Goal: Transaction & Acquisition: Purchase product/service

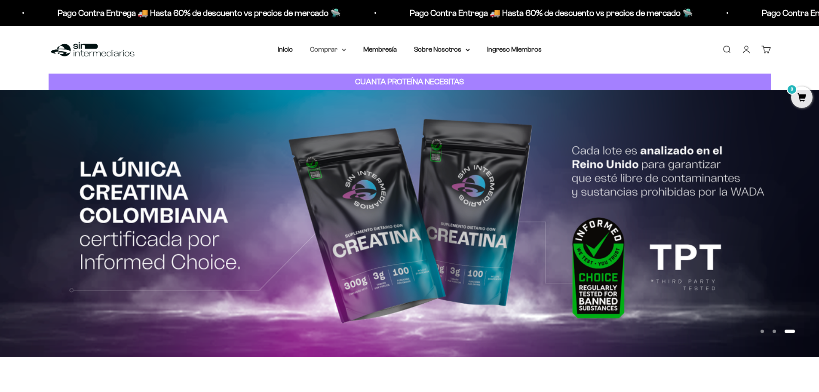
click at [335, 51] on summary "Comprar" at bounding box center [328, 49] width 36 height 11
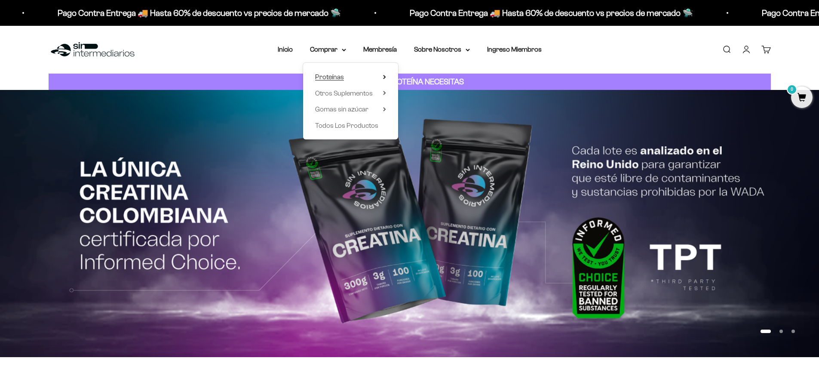
click at [338, 76] on span "Proteínas" at bounding box center [329, 76] width 29 height 7
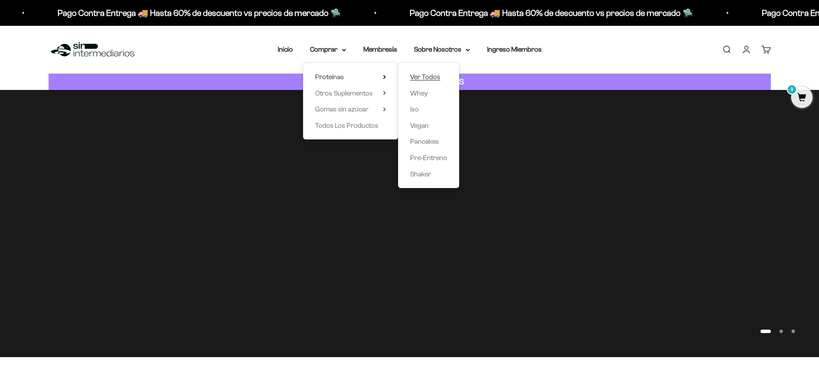
click at [435, 79] on span "Ver Todos" at bounding box center [425, 76] width 30 height 7
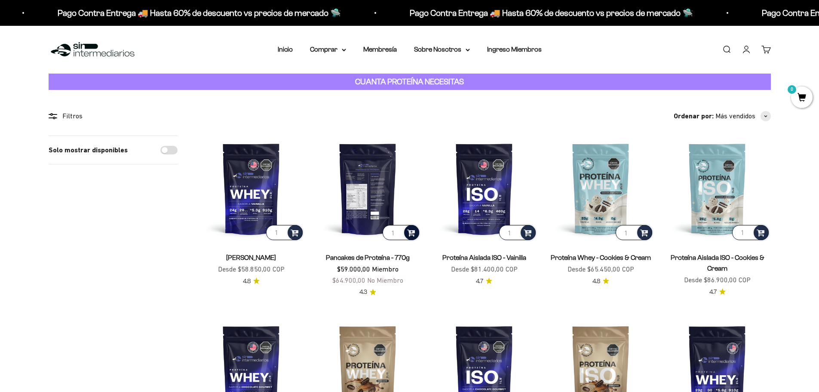
click at [414, 234] on span at bounding box center [411, 232] width 8 height 10
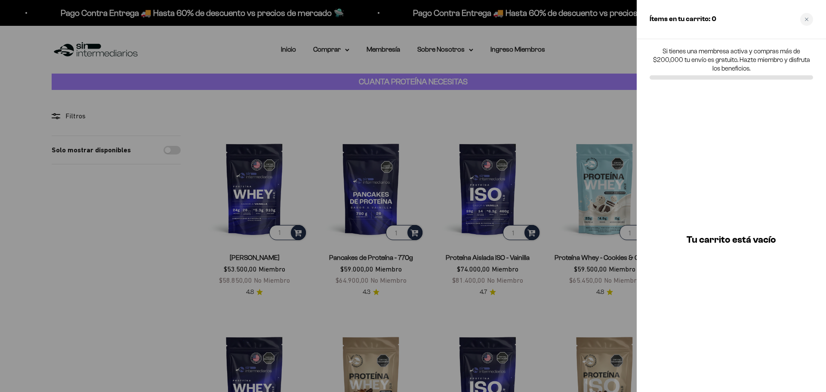
click at [520, 352] on div at bounding box center [413, 196] width 826 height 392
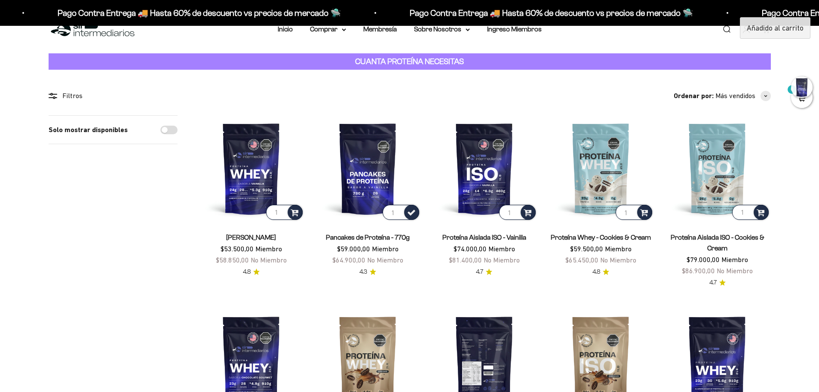
scroll to position [43, 0]
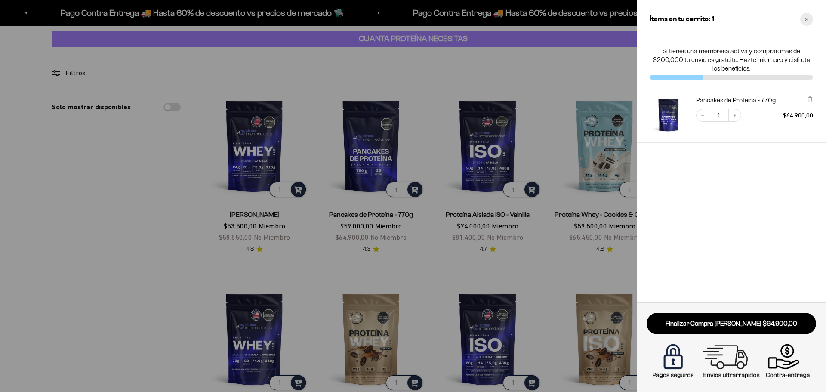
click at [806, 20] on icon "Close cart" at bounding box center [806, 19] width 3 height 3
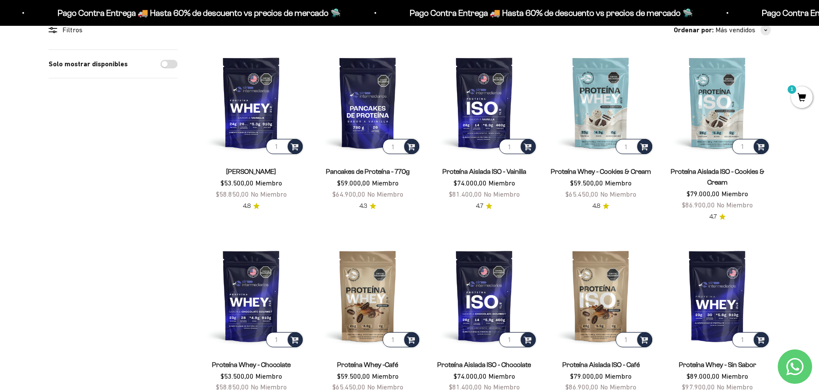
scroll to position [215, 0]
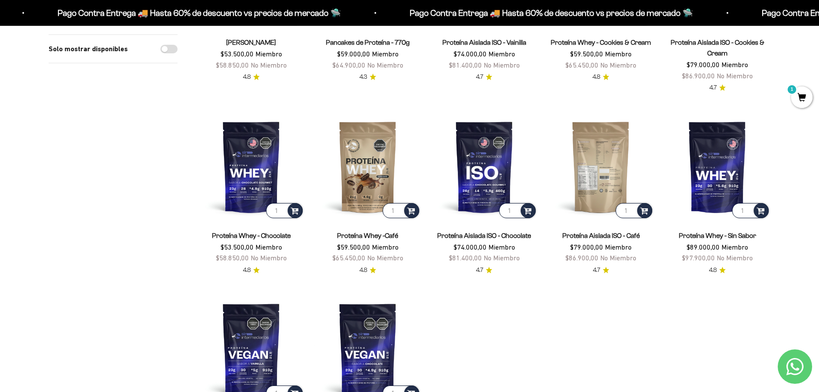
click at [585, 175] on img at bounding box center [601, 167] width 106 height 106
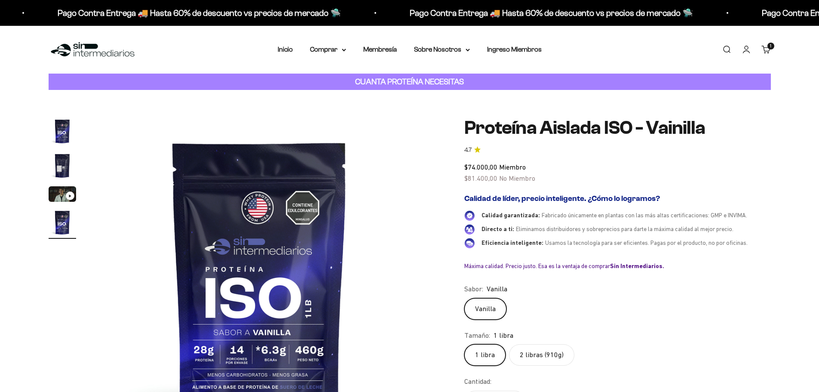
click at [73, 164] on img "Ir al artículo 2" at bounding box center [63, 166] width 28 height 28
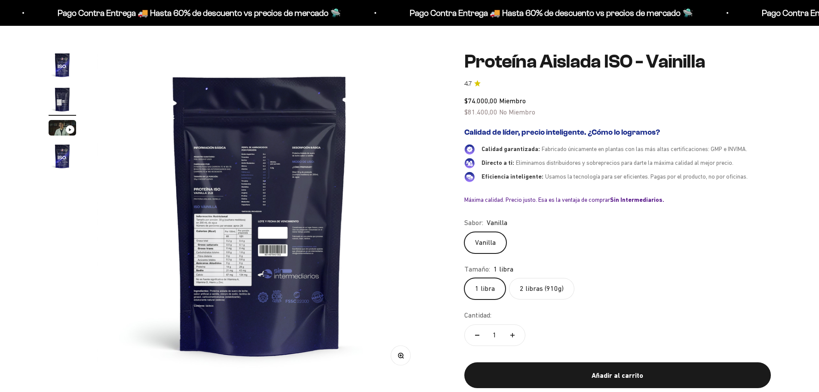
scroll to position [86, 0]
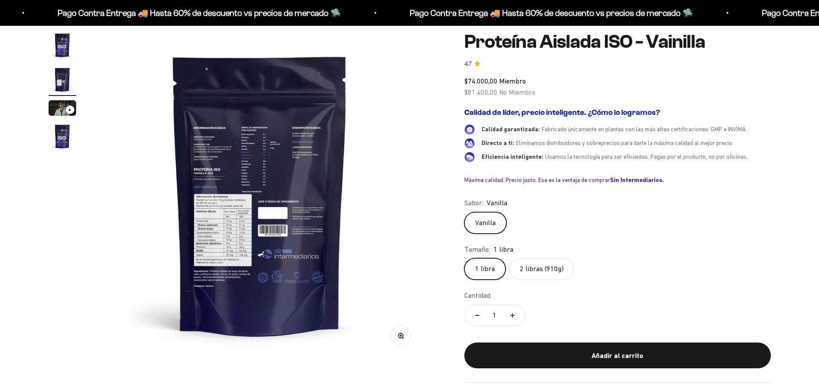
click at [397, 340] on button "Zoom" at bounding box center [400, 335] width 19 height 19
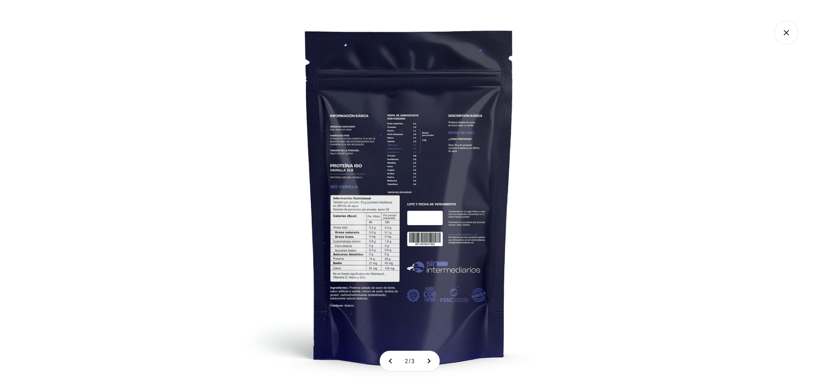
click at [402, 242] on img at bounding box center [410, 196] width 392 height 392
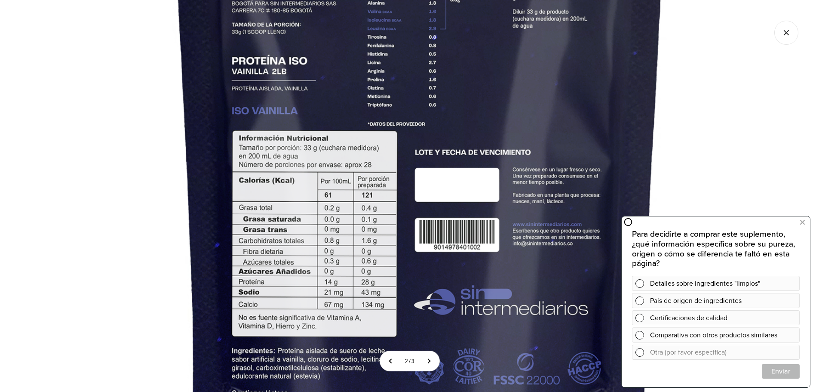
scroll to position [0, 0]
click at [676, 82] on img at bounding box center [420, 132] width 931 height 931
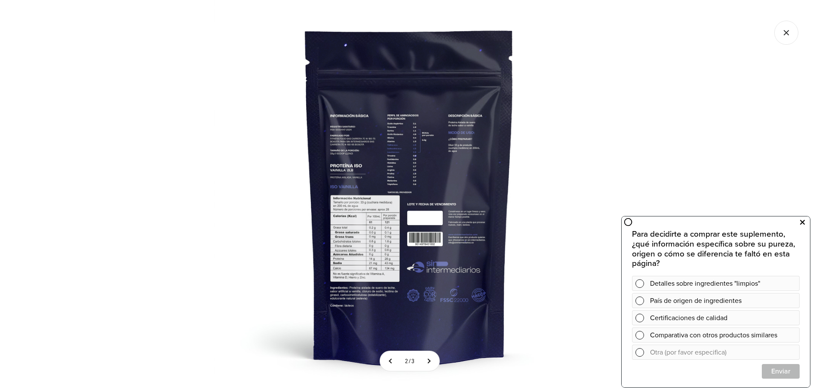
drag, startPoint x: 801, startPoint y: 226, endPoint x: 1358, endPoint y: 424, distance: 590.5
click at [801, 226] on icon at bounding box center [802, 222] width 5 height 11
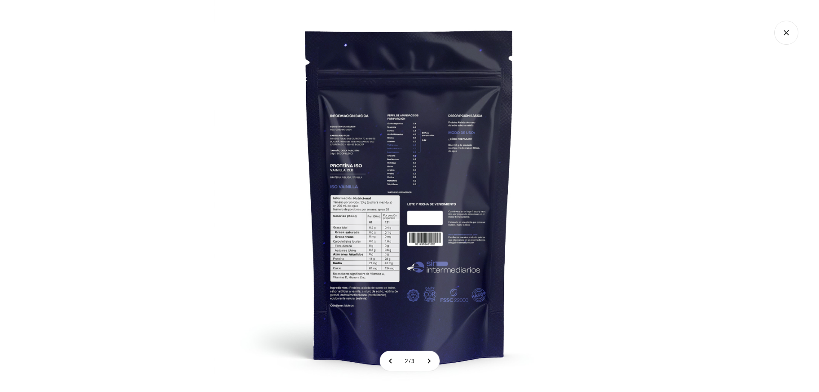
click at [790, 35] on icon "Cerrar galería" at bounding box center [787, 33] width 24 height 24
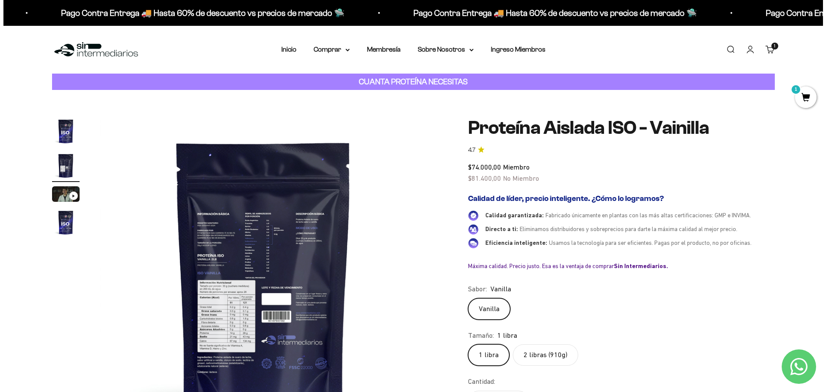
scroll to position [258, 0]
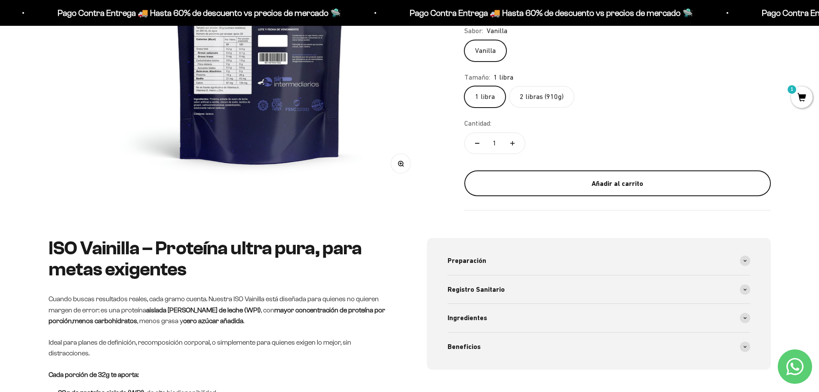
click at [598, 191] on button "Añadir al carrito" at bounding box center [618, 183] width 307 height 26
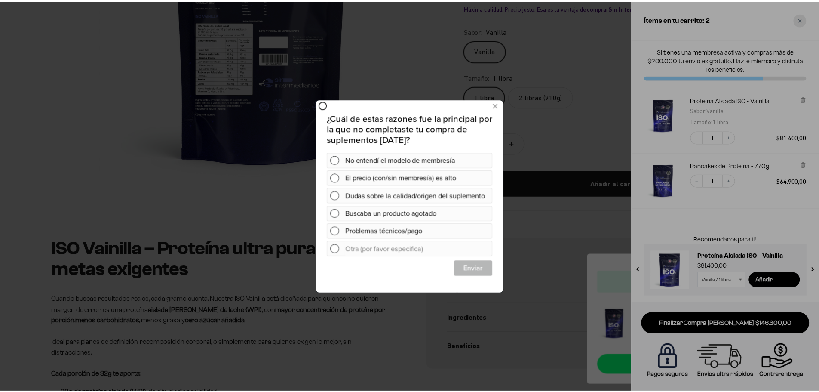
scroll to position [0, 0]
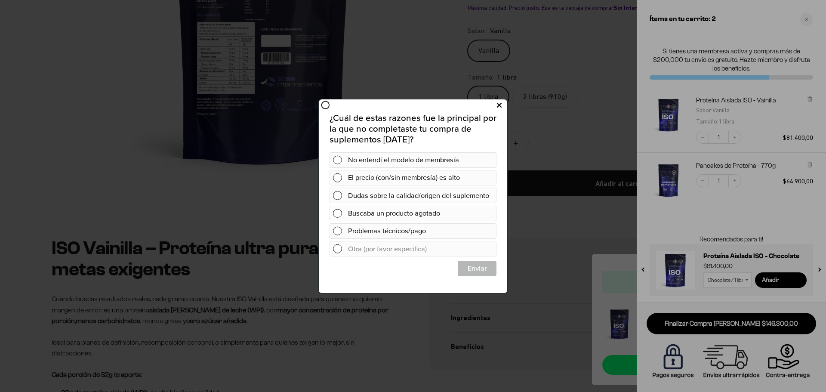
click at [497, 104] on icon at bounding box center [499, 105] width 5 height 12
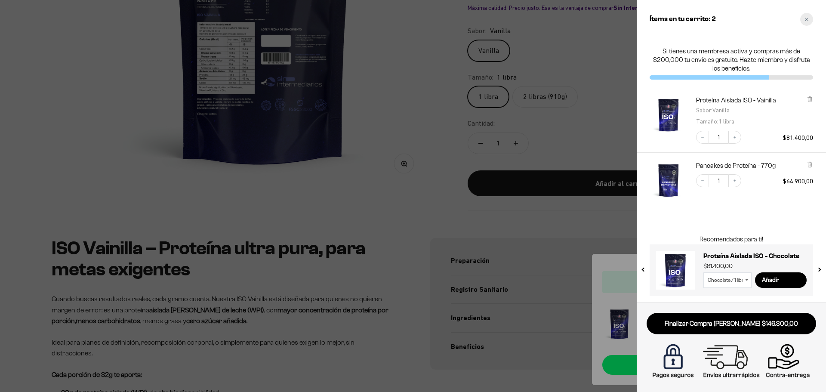
click at [810, 19] on div "Close cart" at bounding box center [806, 19] width 13 height 13
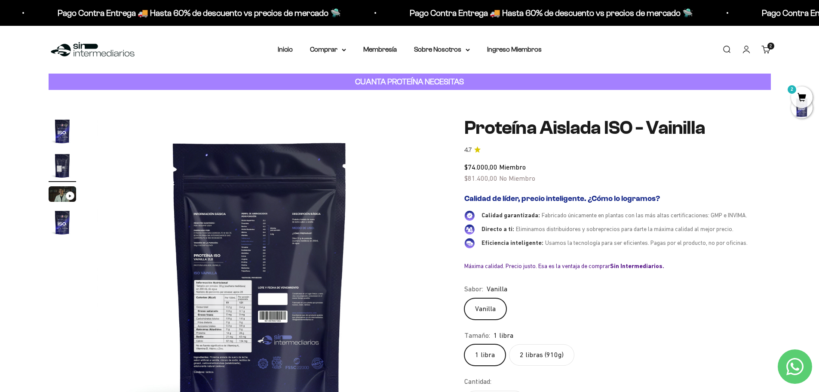
click at [210, 329] on img at bounding box center [260, 280] width 326 height 326
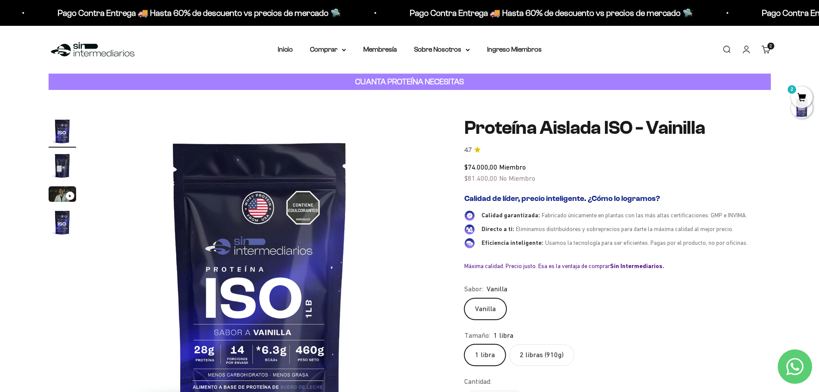
click at [313, 276] on img at bounding box center [260, 280] width 326 height 326
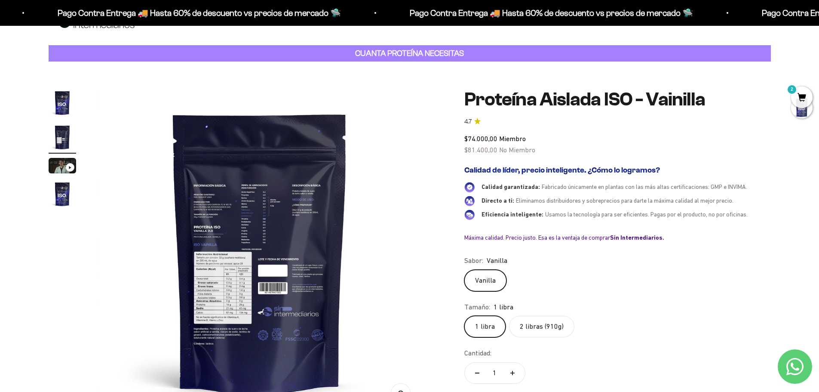
scroll to position [43, 0]
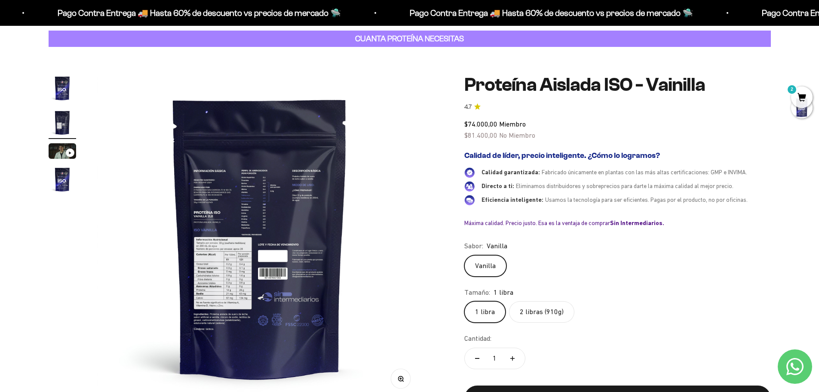
click at [404, 381] on button "Zoom" at bounding box center [400, 378] width 19 height 19
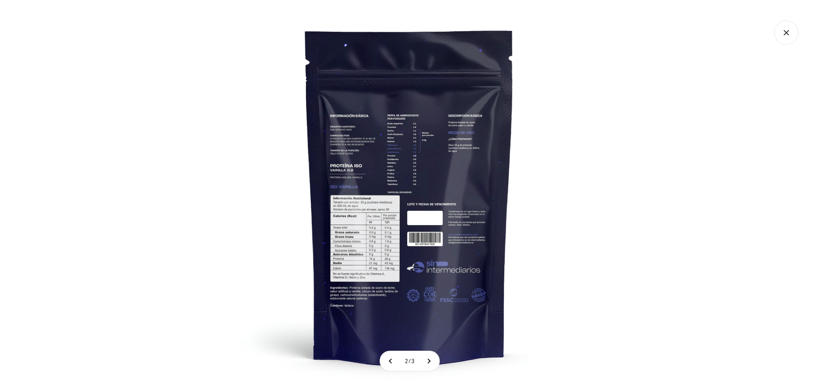
click at [342, 253] on img at bounding box center [410, 196] width 392 height 392
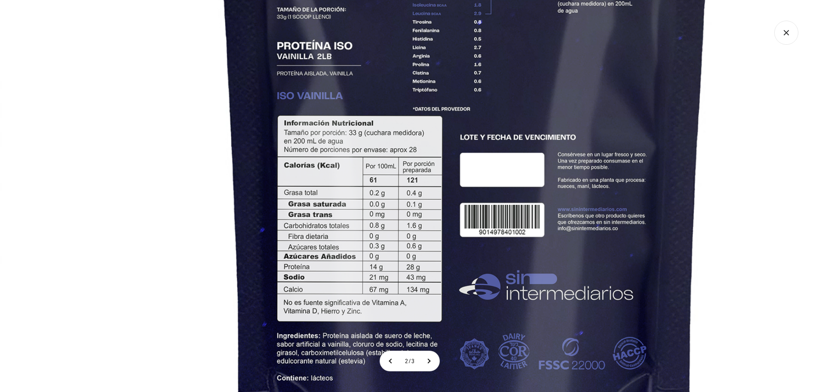
click at [796, 34] on icon "Cerrar galería" at bounding box center [787, 33] width 24 height 24
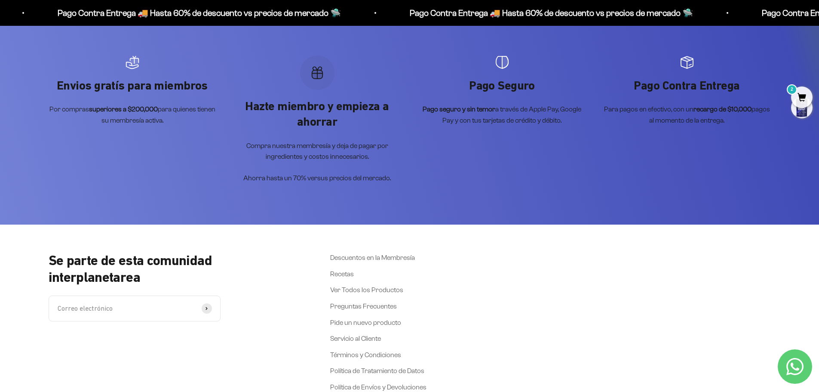
scroll to position [2476, 0]
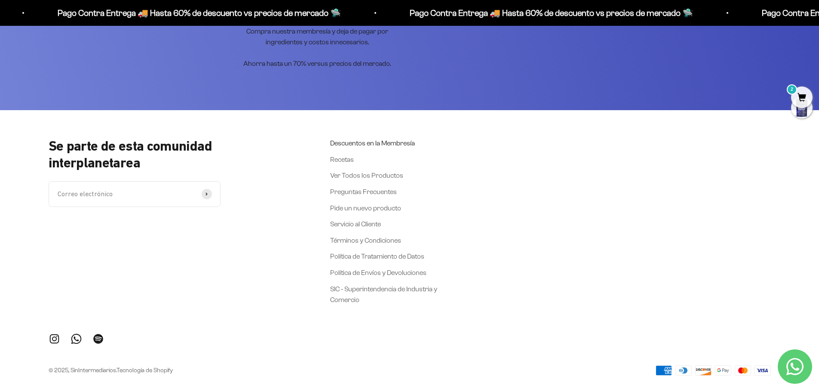
click at [354, 138] on link "Descuentos en la Membresía" at bounding box center [372, 143] width 85 height 11
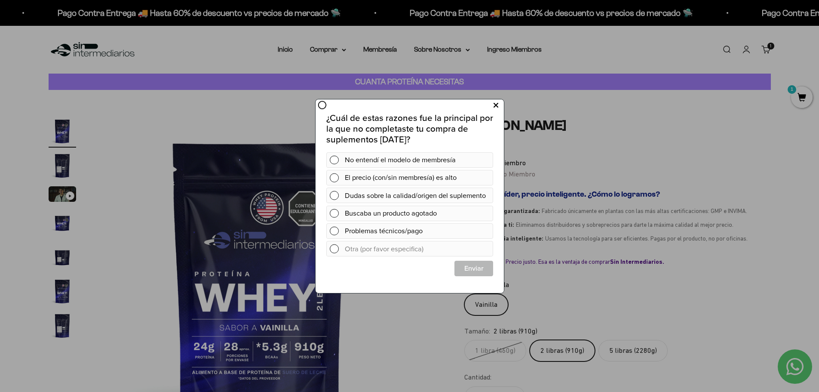
click at [497, 106] on icon at bounding box center [495, 105] width 5 height 12
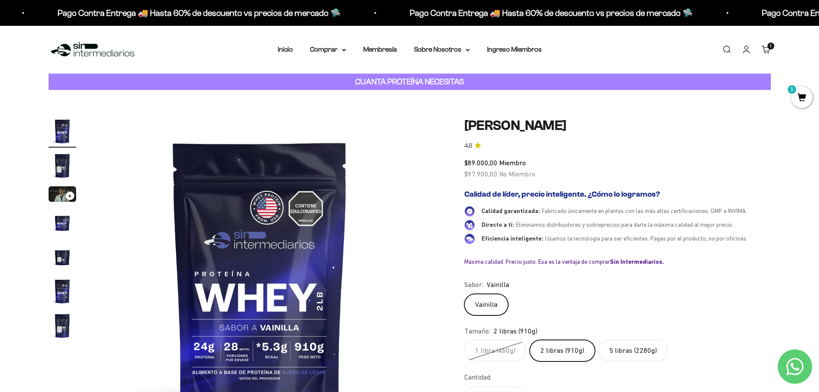
click at [56, 339] on img "Ir al artículo 7" at bounding box center [63, 326] width 28 height 28
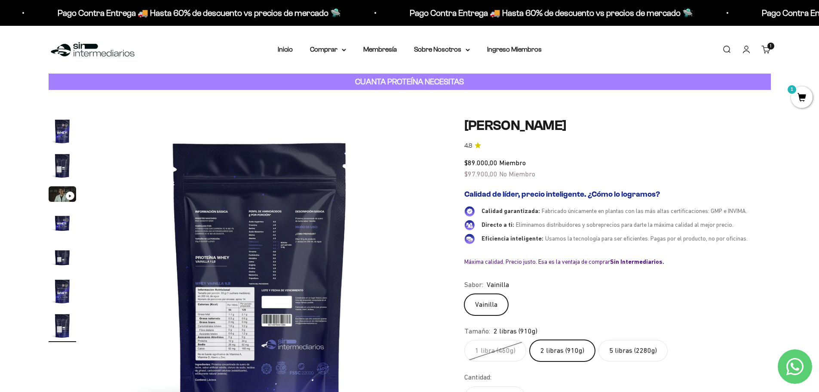
click at [218, 300] on img at bounding box center [260, 280] width 326 height 326
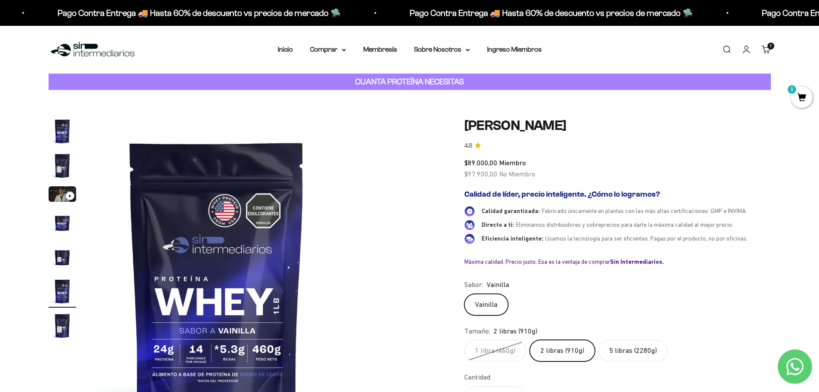
scroll to position [0, 1684]
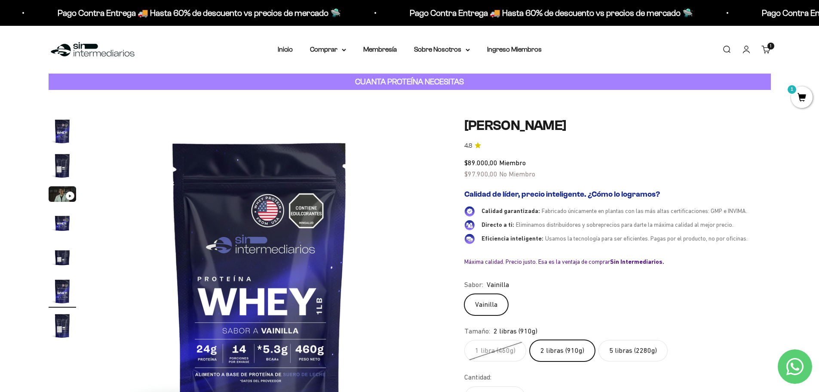
click at [59, 332] on img "Ir al artículo 7" at bounding box center [63, 326] width 28 height 28
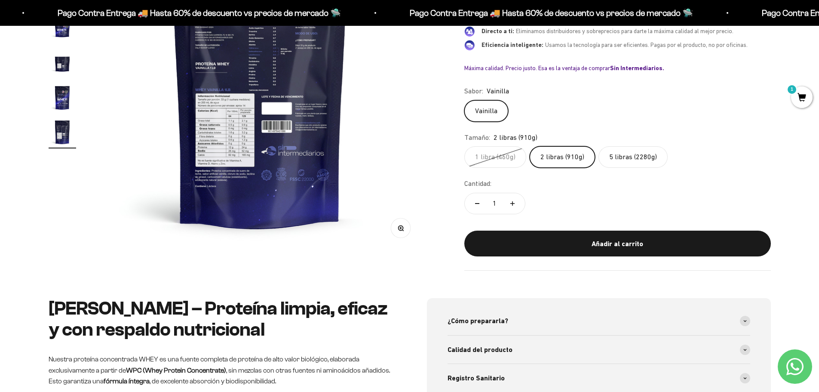
scroll to position [172, 0]
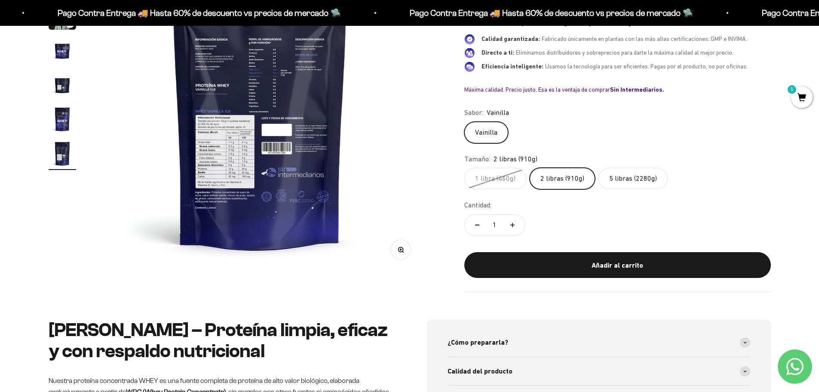
click at [408, 251] on button "Zoom" at bounding box center [400, 249] width 19 height 19
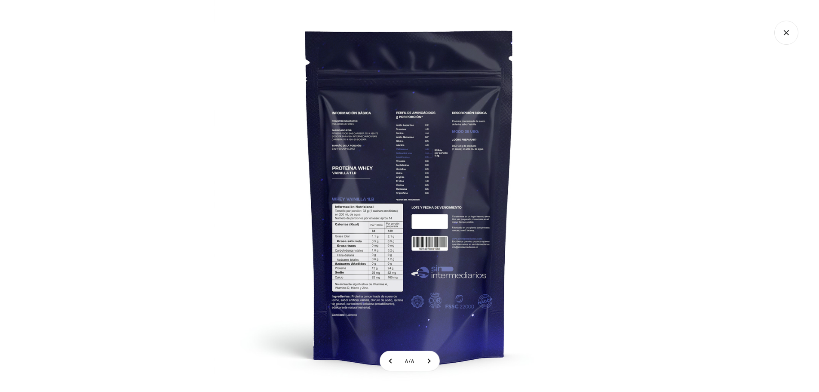
click at [368, 218] on img at bounding box center [410, 196] width 392 height 392
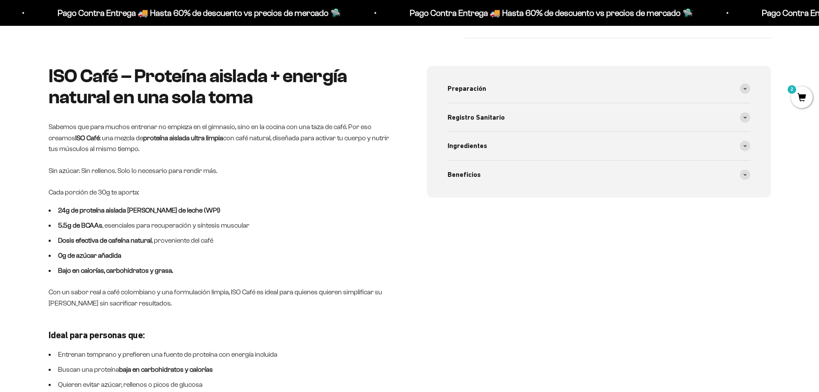
scroll to position [129, 0]
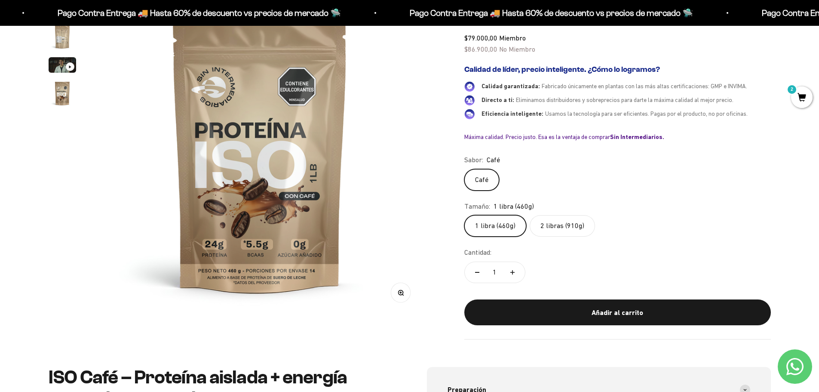
click at [60, 37] on img "Ir al artículo 2" at bounding box center [63, 37] width 28 height 28
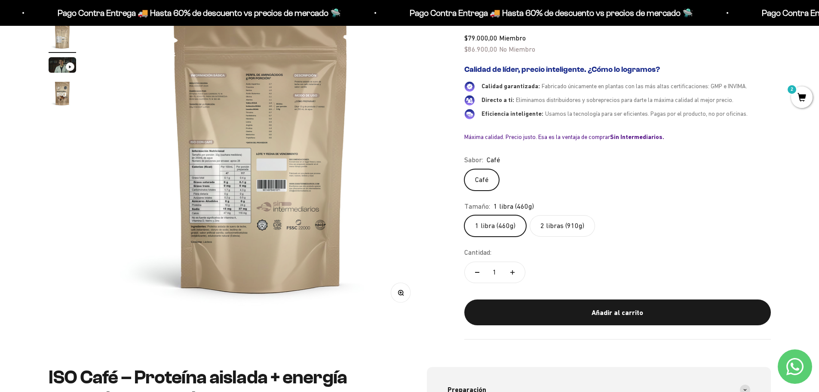
scroll to position [0, 337]
click at [237, 239] on img at bounding box center [260, 151] width 326 height 326
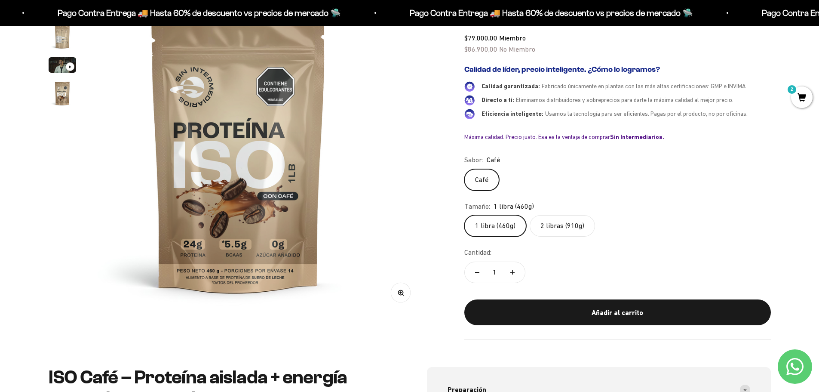
scroll to position [0, 0]
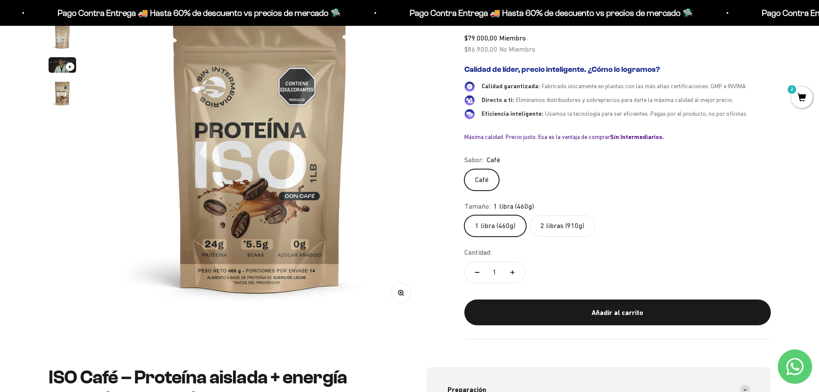
click at [63, 28] on img "Ir al artículo 2" at bounding box center [63, 37] width 28 height 28
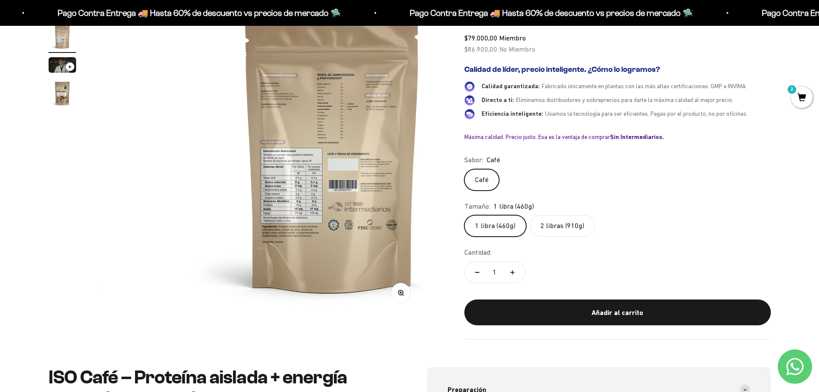
scroll to position [0, 337]
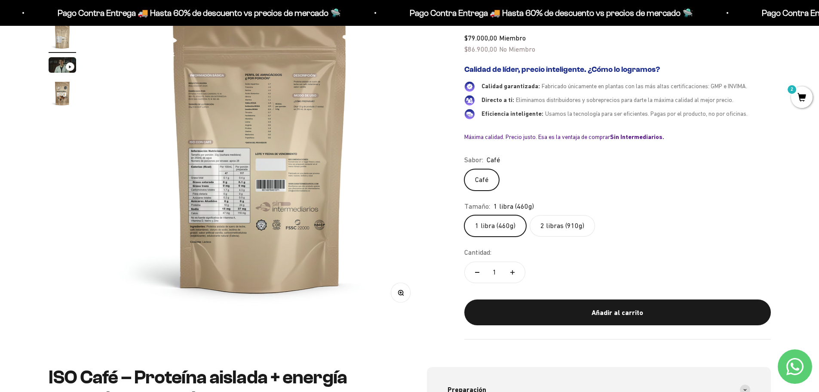
click at [405, 290] on button "Zoom" at bounding box center [400, 292] width 19 height 19
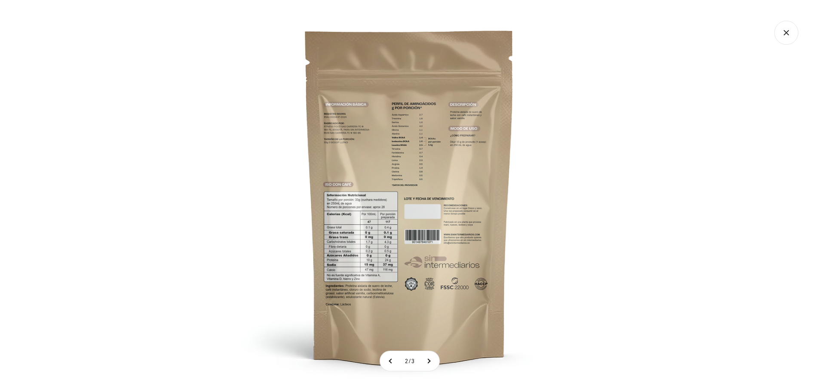
click at [355, 243] on img at bounding box center [410, 196] width 392 height 392
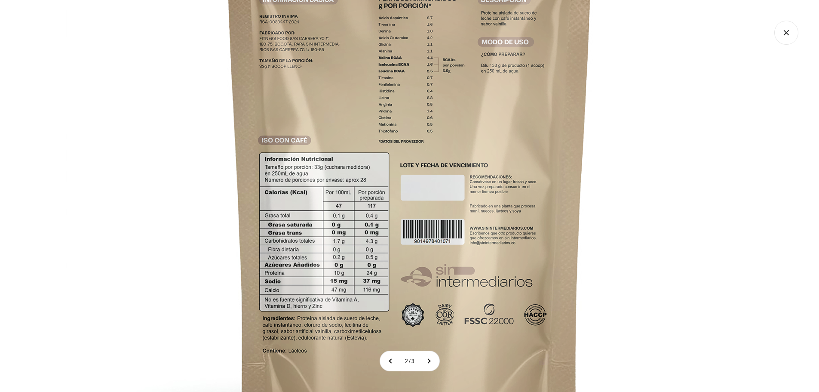
click at [676, 122] on img at bounding box center [410, 160] width 688 height 688
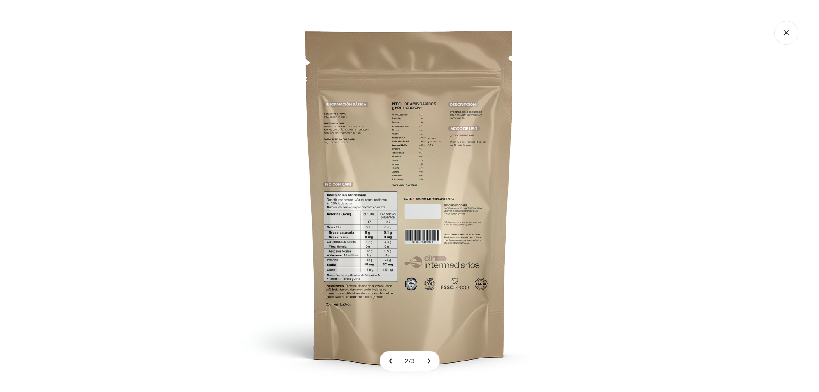
click at [369, 263] on img at bounding box center [410, 196] width 392 height 392
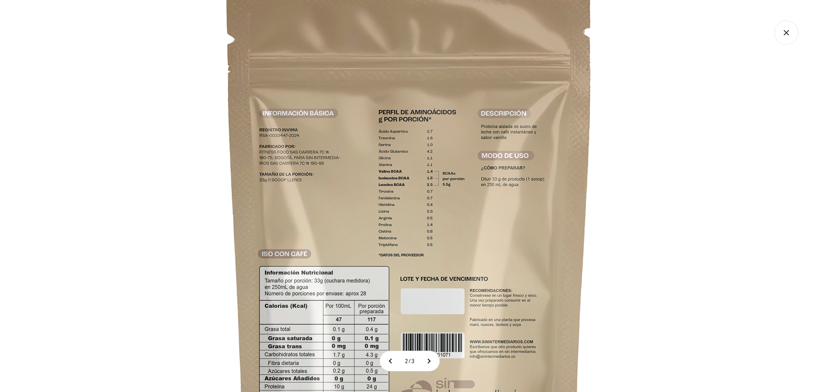
click at [793, 33] on icon "Cerrar galería" at bounding box center [787, 33] width 24 height 24
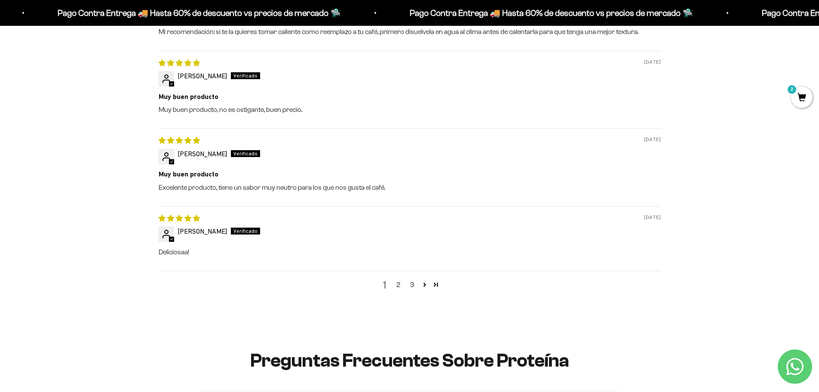
scroll to position [1204, 0]
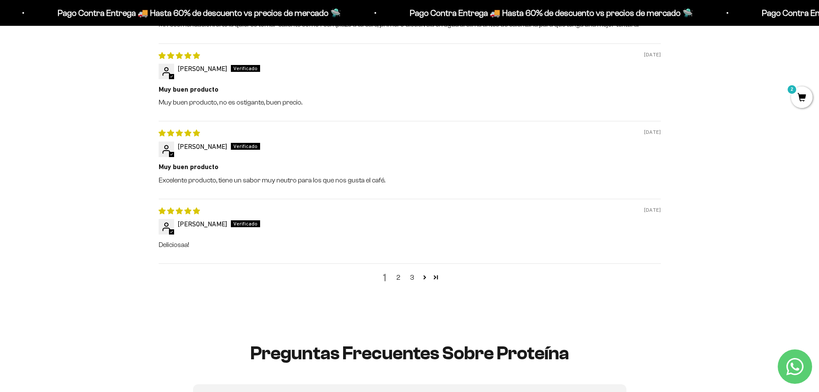
click at [400, 273] on link "2" at bounding box center [399, 277] width 14 height 10
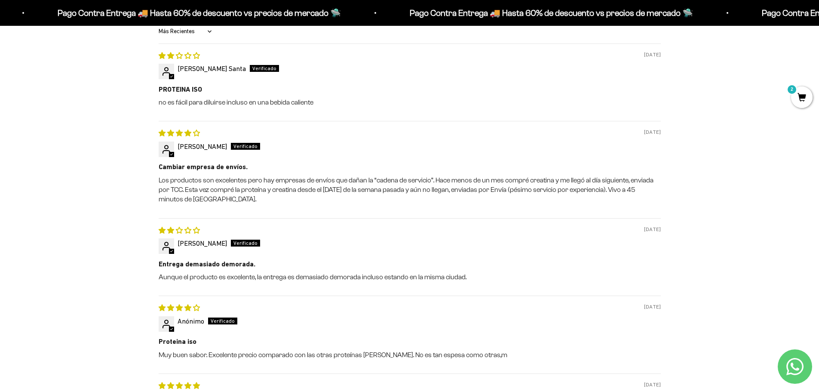
scroll to position [1202, 0]
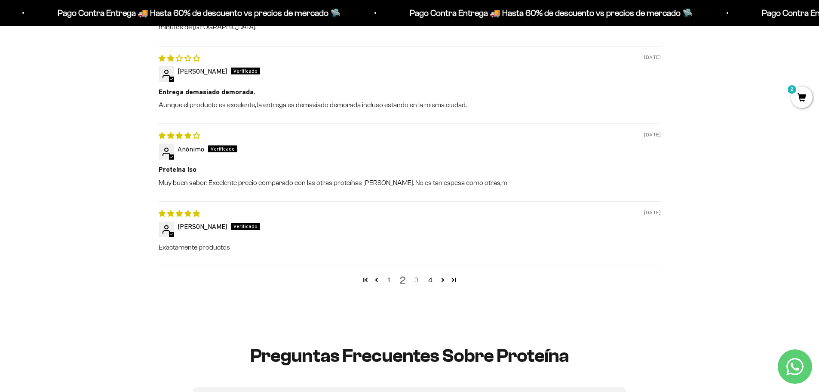
click at [418, 281] on link "3" at bounding box center [417, 280] width 14 height 10
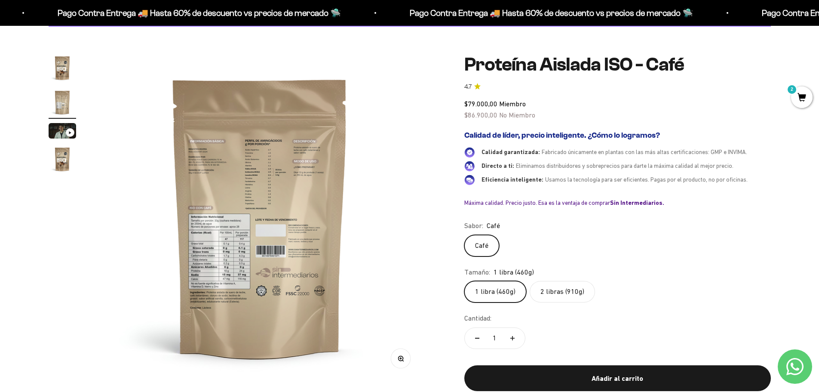
scroll to position [0, 0]
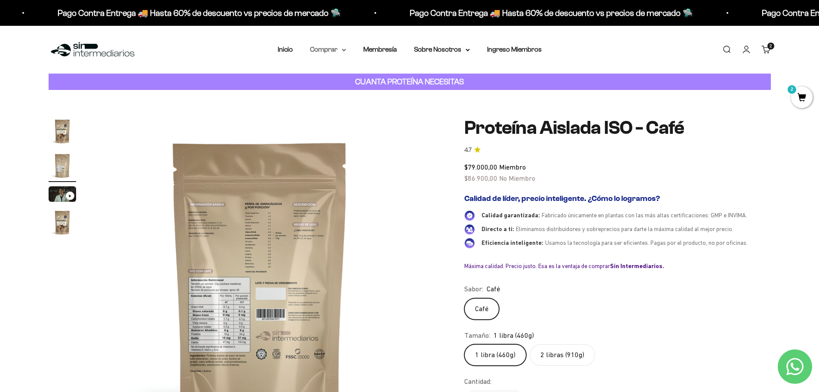
click at [344, 52] on summary "Comprar" at bounding box center [328, 49] width 36 height 11
click at [351, 123] on span "Todos Los Productos" at bounding box center [346, 125] width 63 height 7
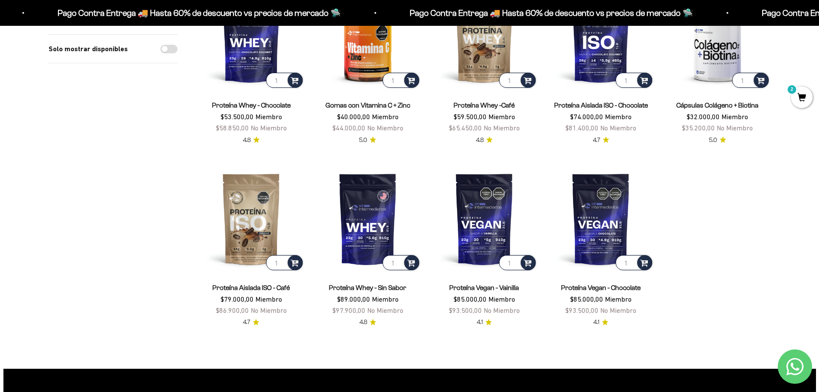
scroll to position [688, 0]
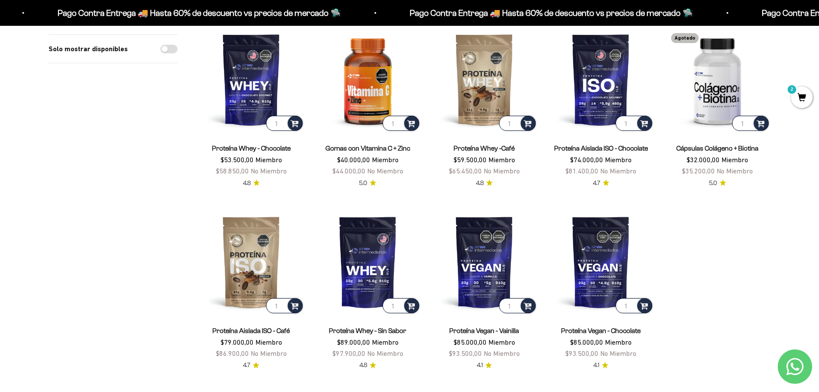
drag, startPoint x: 718, startPoint y: 103, endPoint x: 776, endPoint y: 229, distance: 138.4
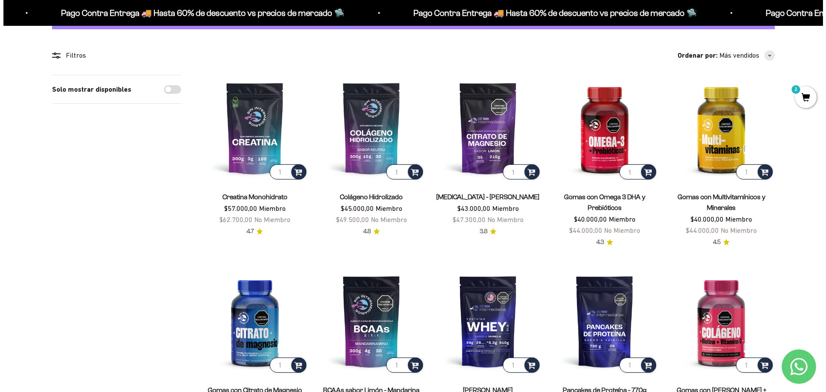
scroll to position [0, 0]
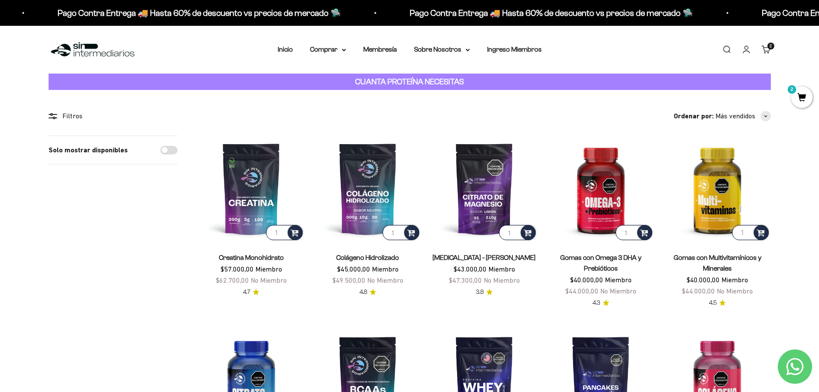
click at [807, 86] on div "2" at bounding box center [802, 97] width 22 height 22
click at [798, 97] on span "2" at bounding box center [802, 97] width 22 height 22
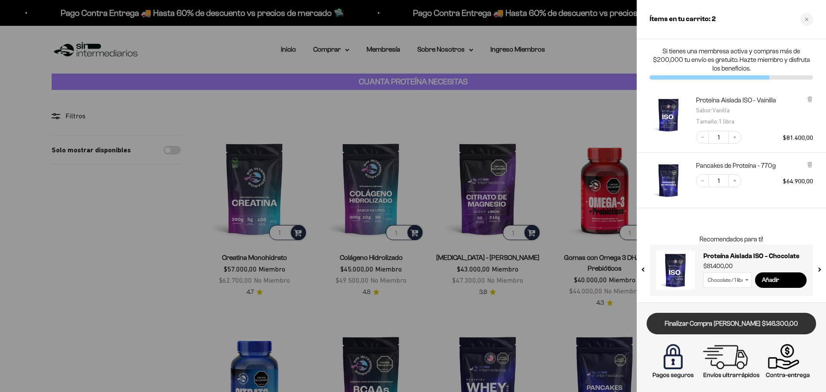
click at [723, 330] on link "Finalizar Compra [PERSON_NAME] $146.300,00" at bounding box center [731, 324] width 169 height 22
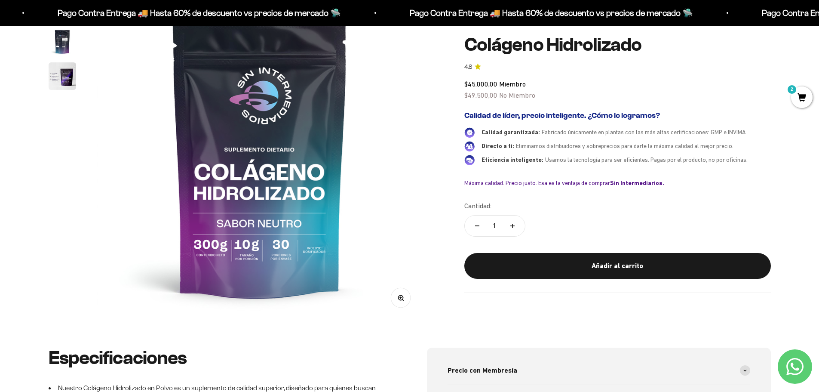
scroll to position [129, 0]
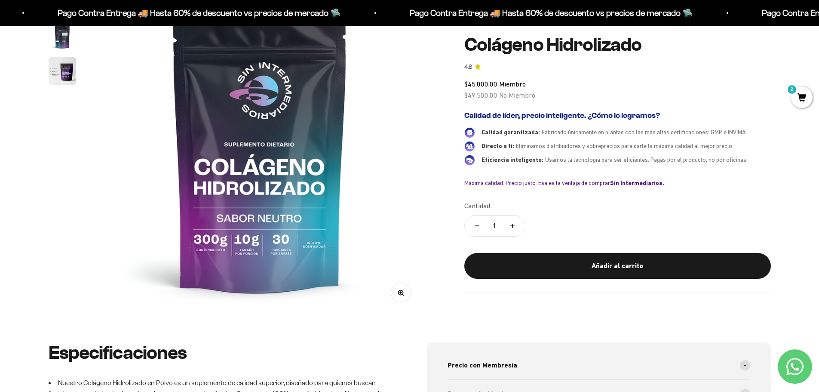
click at [66, 75] on img "Ir al artículo 3" at bounding box center [63, 71] width 28 height 28
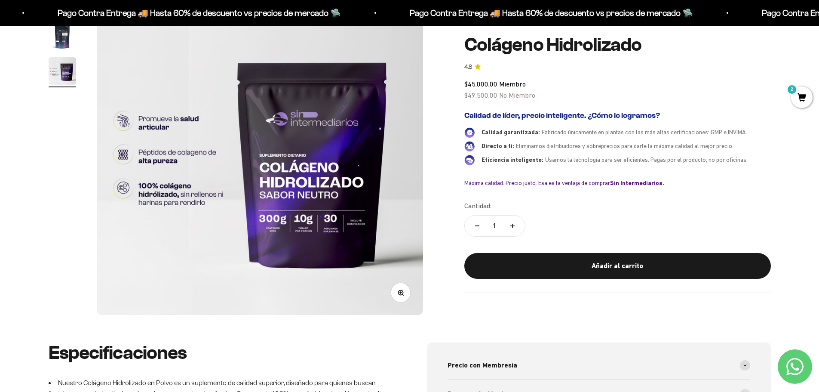
scroll to position [86, 0]
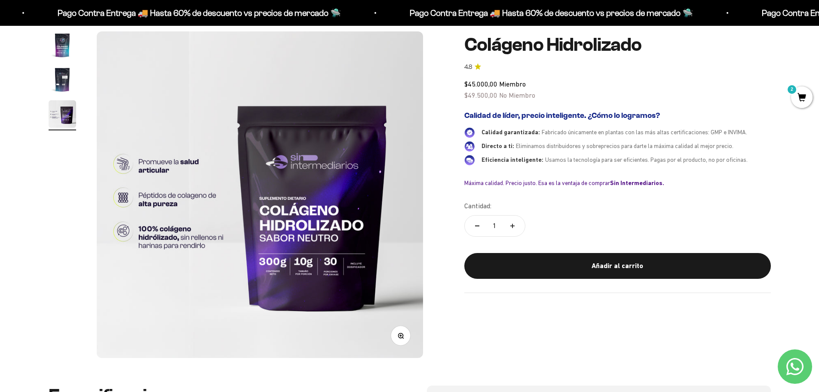
click at [66, 80] on img "Ir al artículo 2" at bounding box center [63, 80] width 28 height 28
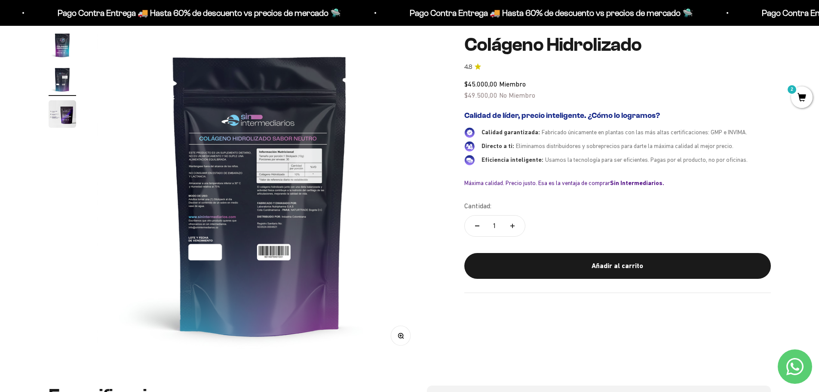
click at [233, 210] on img at bounding box center [260, 194] width 326 height 326
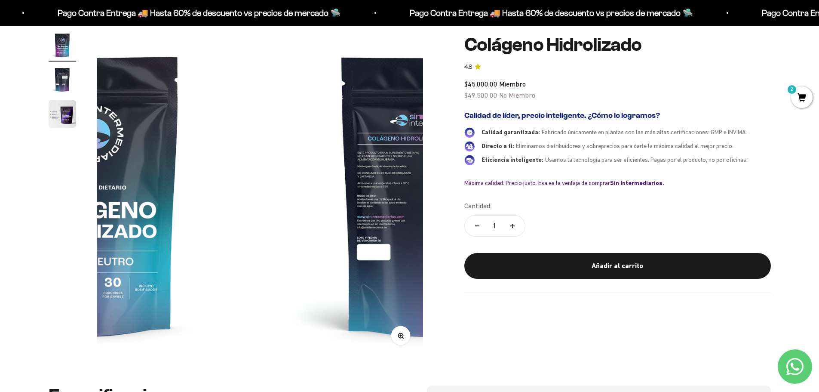
scroll to position [0, 0]
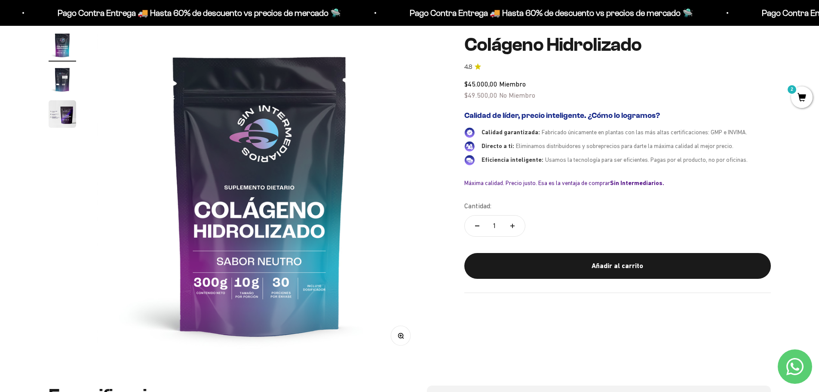
click at [414, 213] on img at bounding box center [260, 194] width 326 height 326
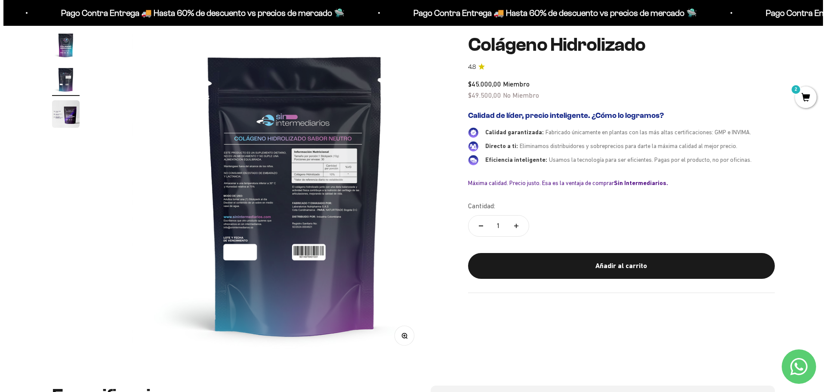
scroll to position [0, 337]
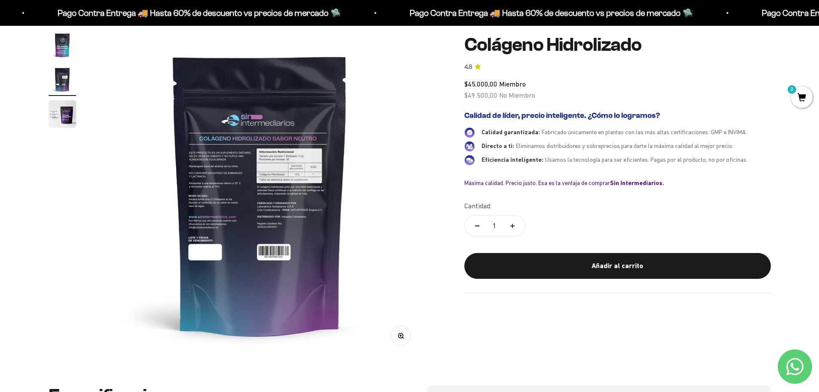
click at [403, 345] on div "Zoom" at bounding box center [400, 335] width 19 height 19
click at [399, 332] on button "Zoom" at bounding box center [400, 335] width 19 height 19
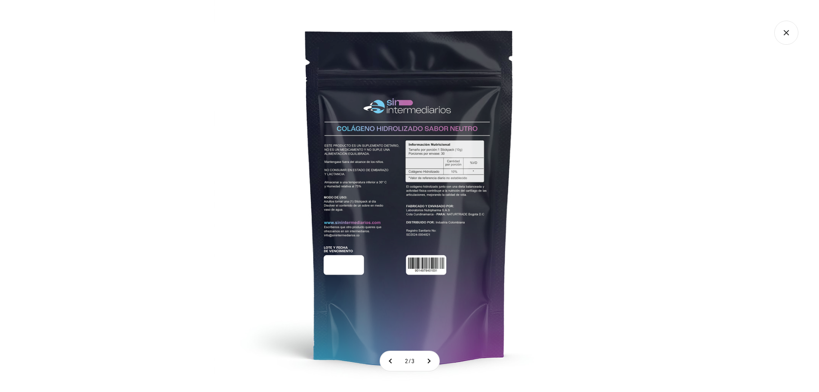
click at [341, 170] on img at bounding box center [410, 196] width 392 height 392
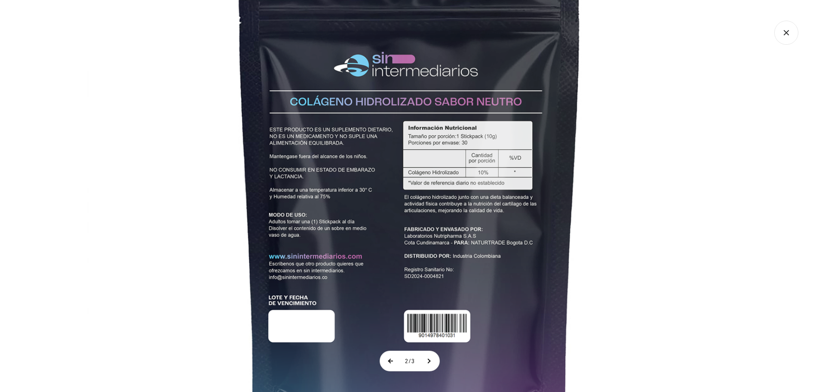
click at [391, 362] on button at bounding box center [391, 361] width 22 height 20
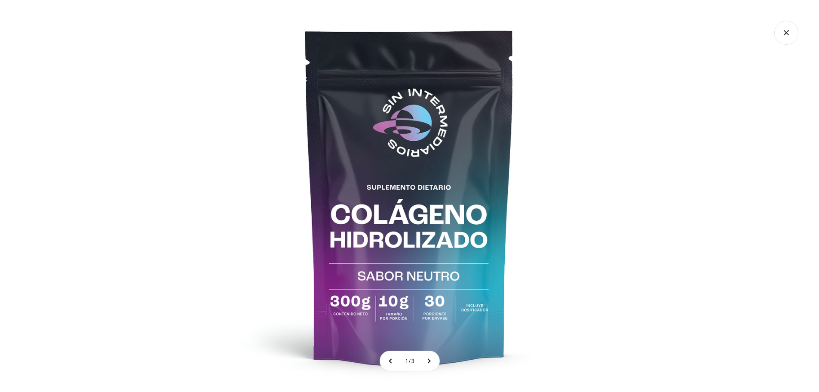
click at [791, 38] on icon "Cerrar galería" at bounding box center [787, 33] width 24 height 24
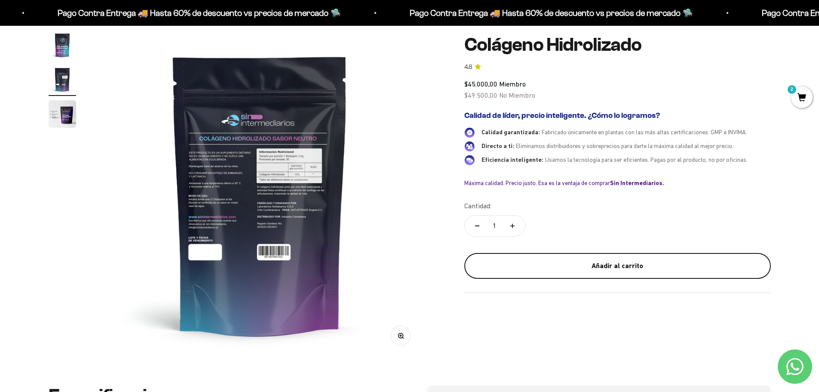
click at [623, 263] on div "Añadir al carrito" at bounding box center [618, 265] width 272 height 11
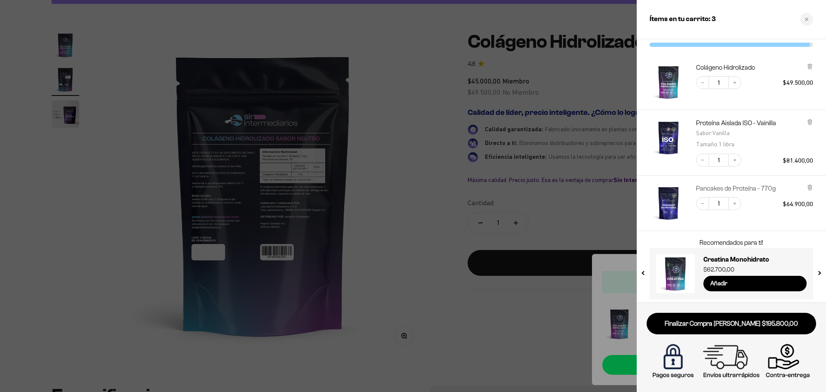
scroll to position [36, 0]
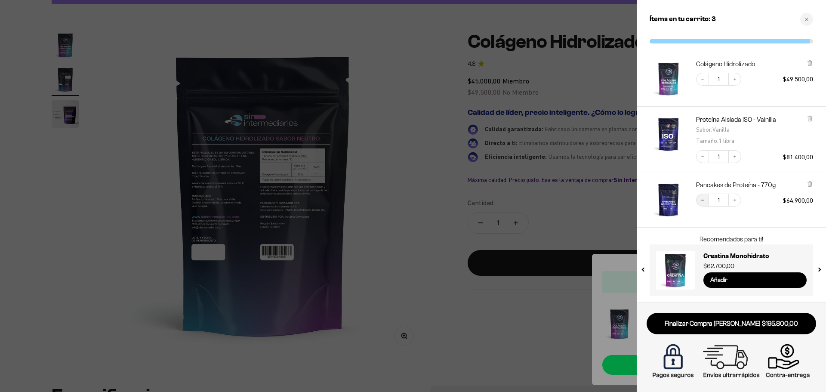
click at [707, 198] on button "Decrease quantity" at bounding box center [702, 200] width 13 height 13
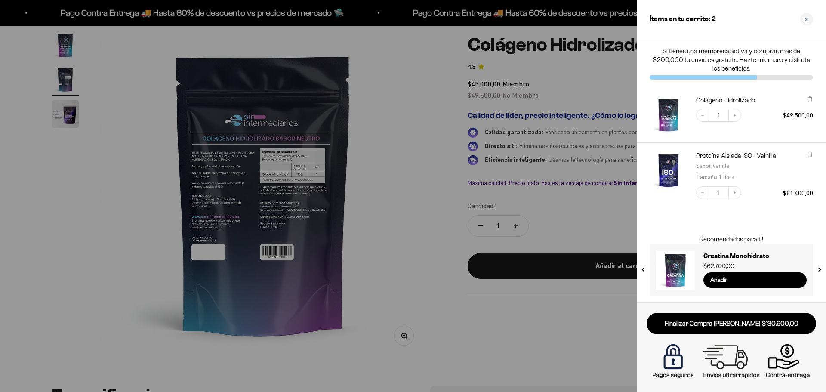
scroll to position [0, 0]
click at [716, 155] on link "Proteína Aislada ISO - Vainilla" at bounding box center [736, 155] width 80 height 9
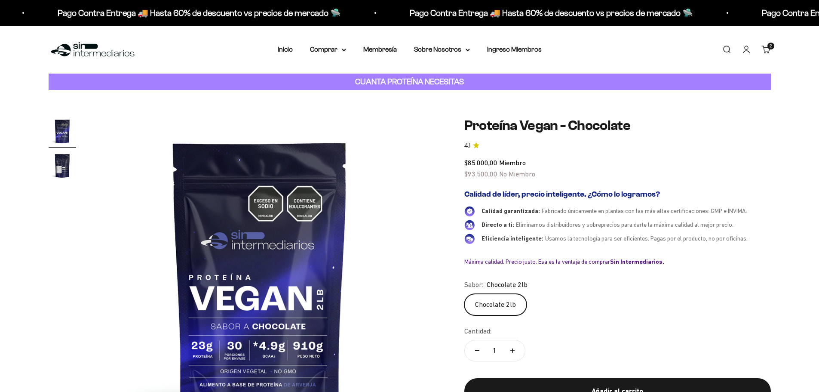
click at [61, 163] on img "Ir al artículo 2" at bounding box center [63, 166] width 28 height 28
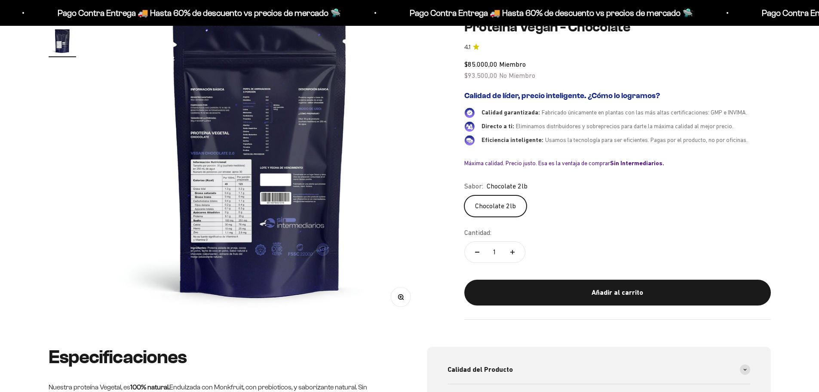
scroll to position [129, 0]
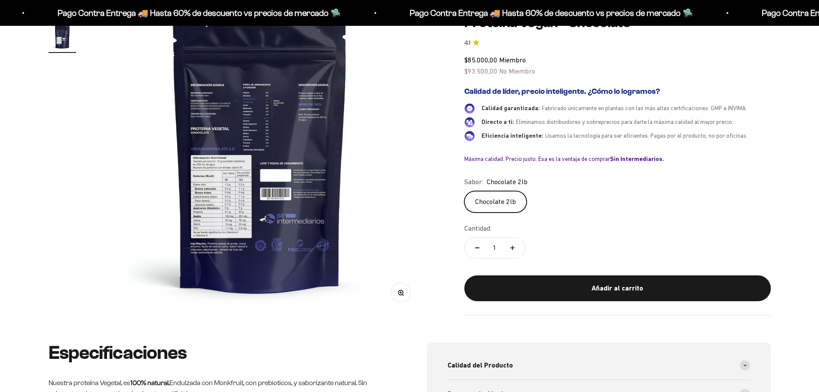
click at [405, 292] on button "Zoom" at bounding box center [400, 292] width 19 height 19
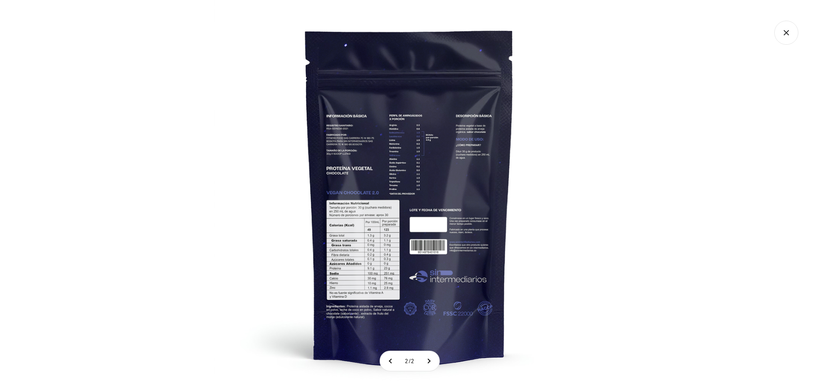
click at [351, 276] on img at bounding box center [410, 196] width 392 height 392
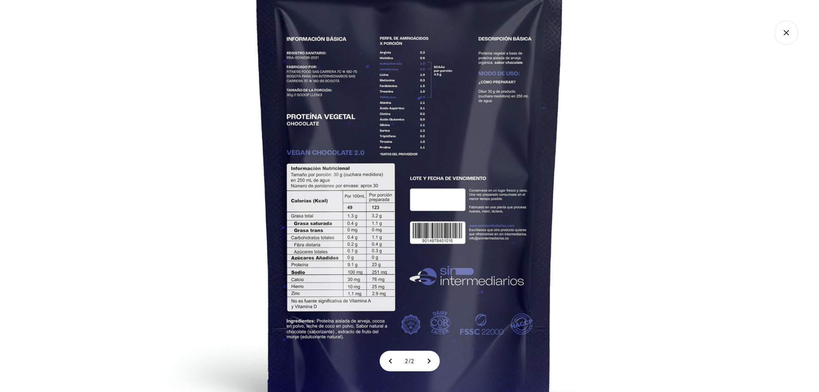
click at [628, 161] on img at bounding box center [410, 157] width 581 height 581
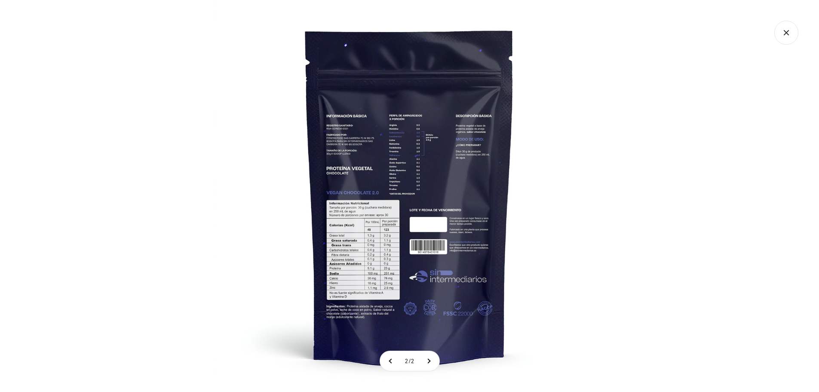
click at [780, 33] on icon "Cerrar galería" at bounding box center [787, 33] width 24 height 24
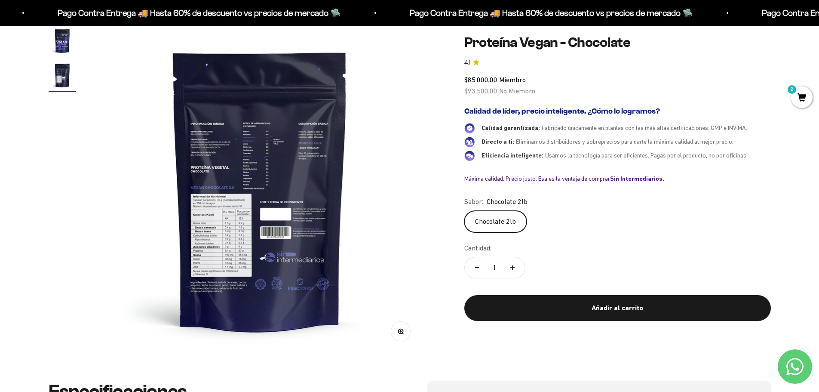
scroll to position [0, 0]
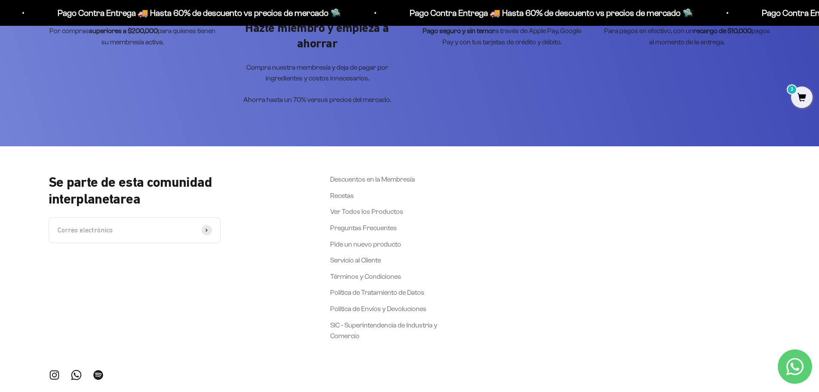
scroll to position [2514, 0]
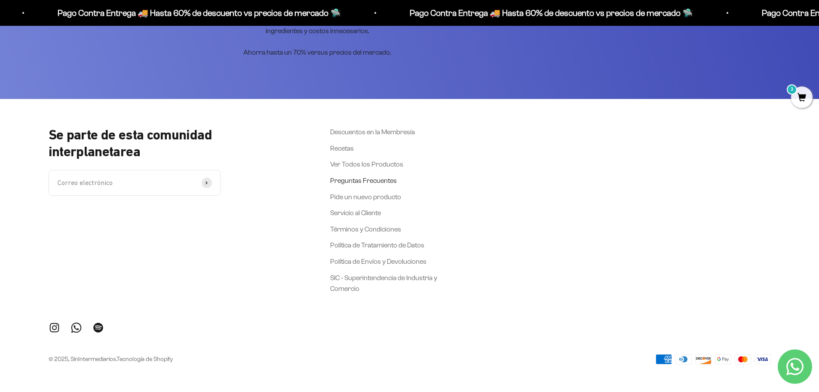
click at [361, 186] on link "Preguntas Frecuentes" at bounding box center [363, 180] width 67 height 11
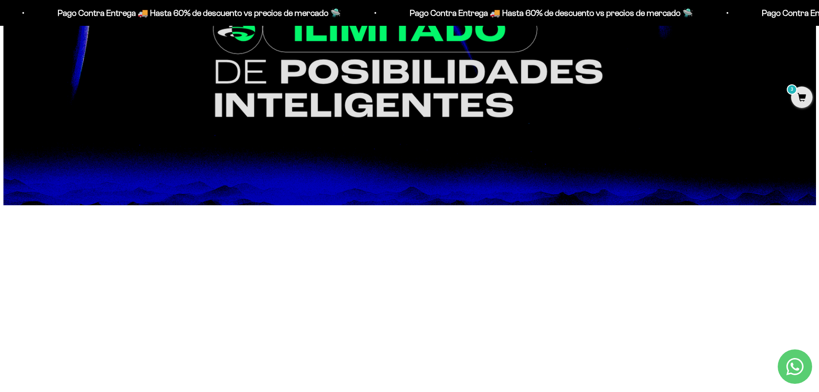
scroll to position [1247, 0]
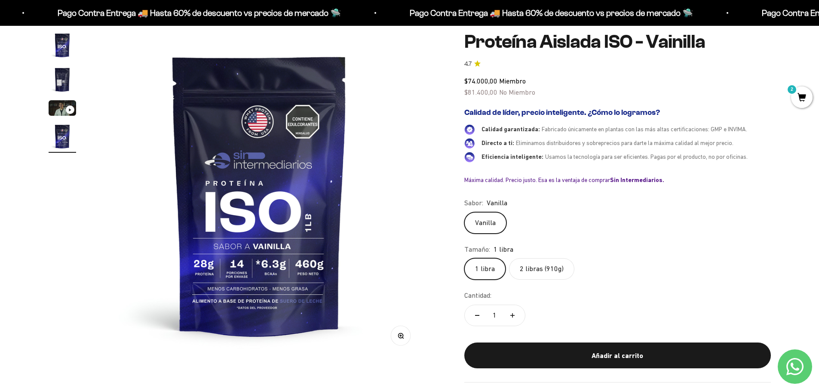
click at [55, 83] on img "Ir al artículo 2" at bounding box center [63, 80] width 28 height 28
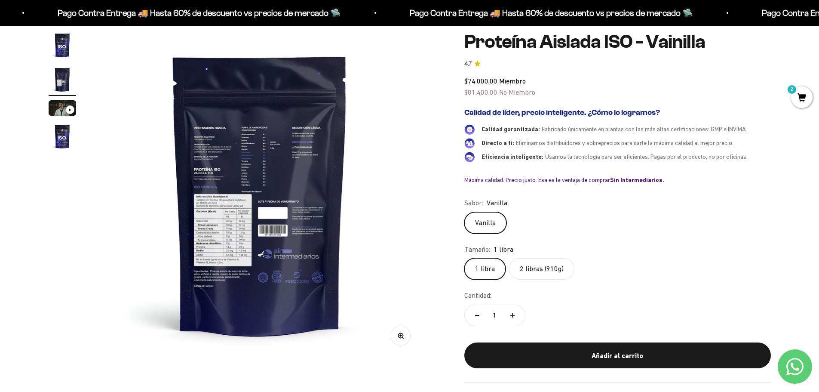
click at [310, 270] on img at bounding box center [260, 194] width 326 height 326
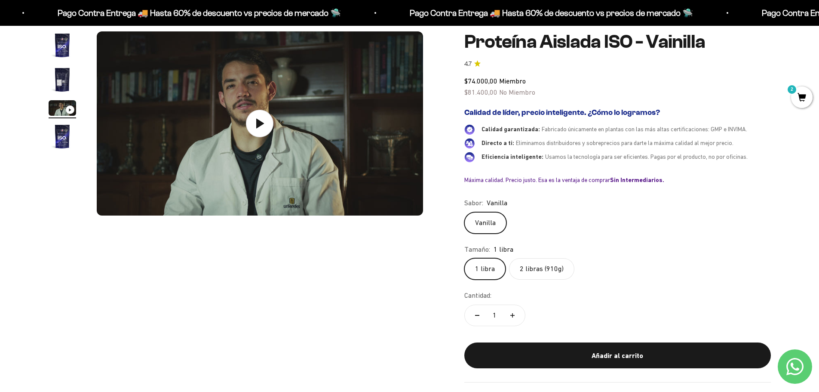
click at [62, 88] on img "Ir al artículo 2" at bounding box center [63, 80] width 28 height 28
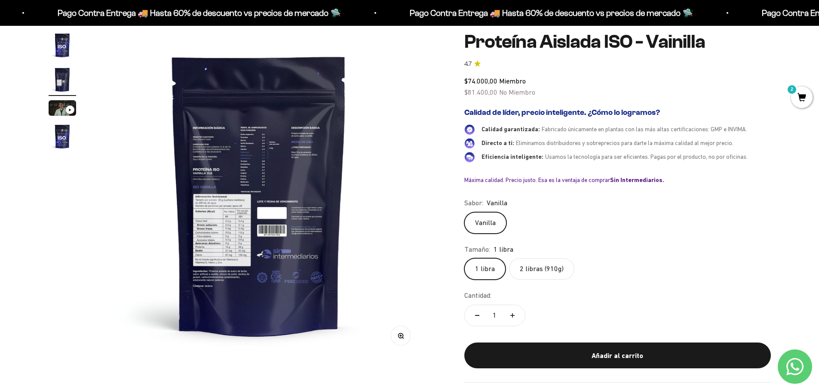
scroll to position [0, 337]
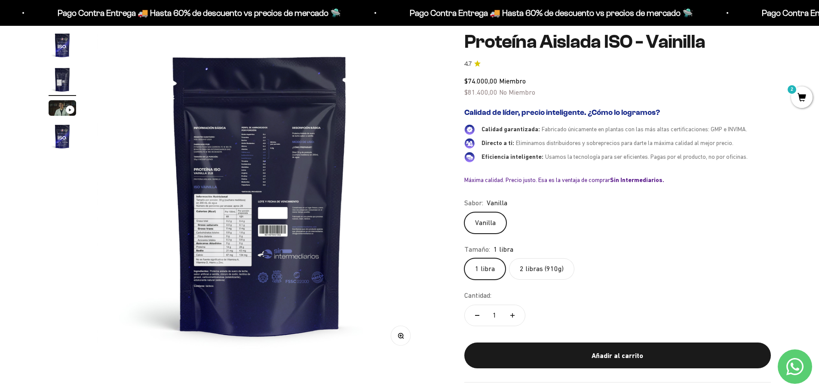
click at [403, 343] on button "Zoom" at bounding box center [400, 335] width 19 height 19
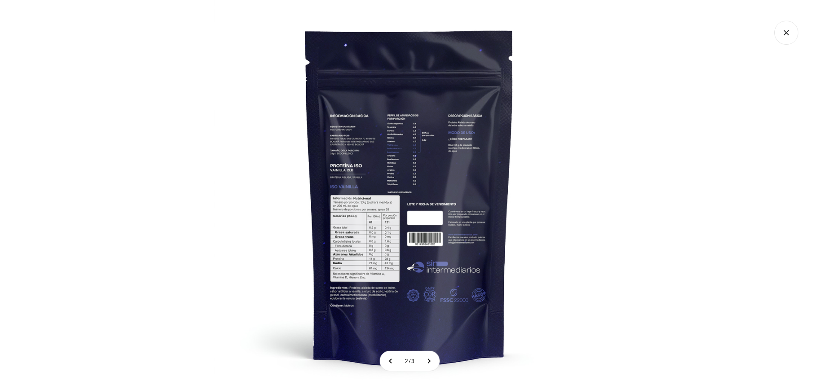
click at [421, 215] on img at bounding box center [410, 196] width 392 height 392
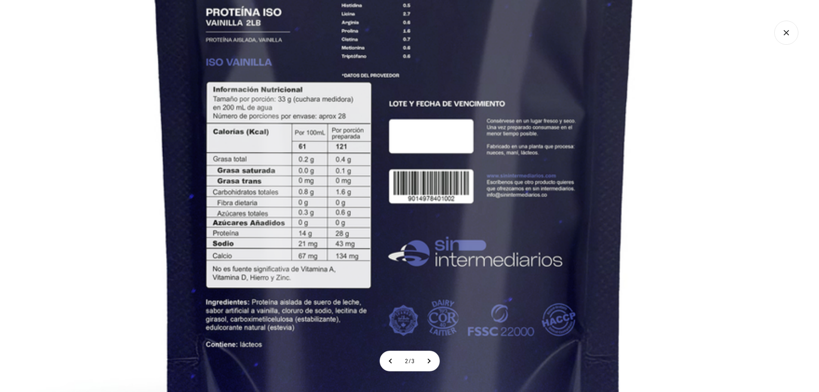
click at [346, 171] on img at bounding box center [394, 83] width 931 height 931
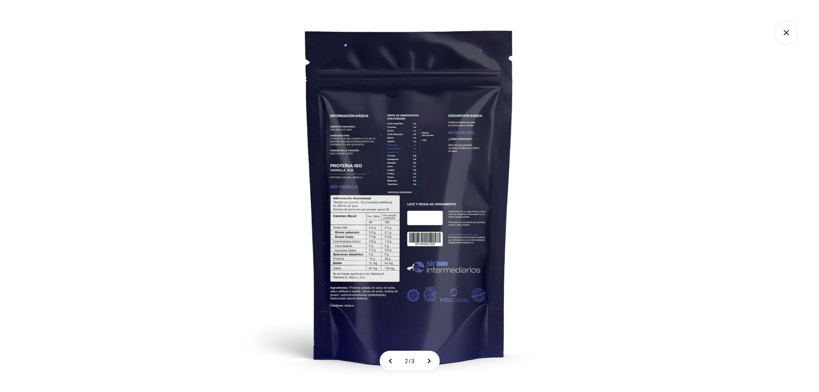
click at [551, 252] on img at bounding box center [410, 196] width 392 height 392
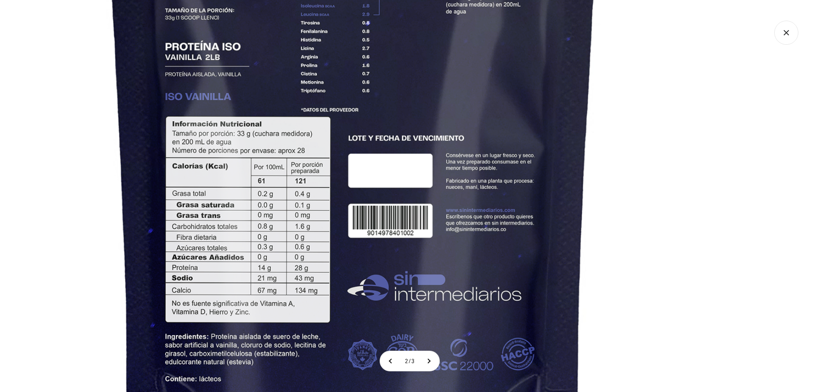
click at [551, 252] on img at bounding box center [353, 118] width 931 height 931
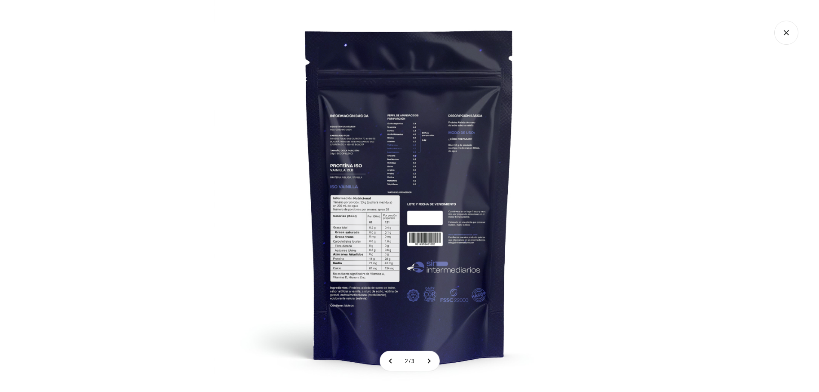
click at [778, 31] on icon "Cerrar galería" at bounding box center [787, 33] width 24 height 24
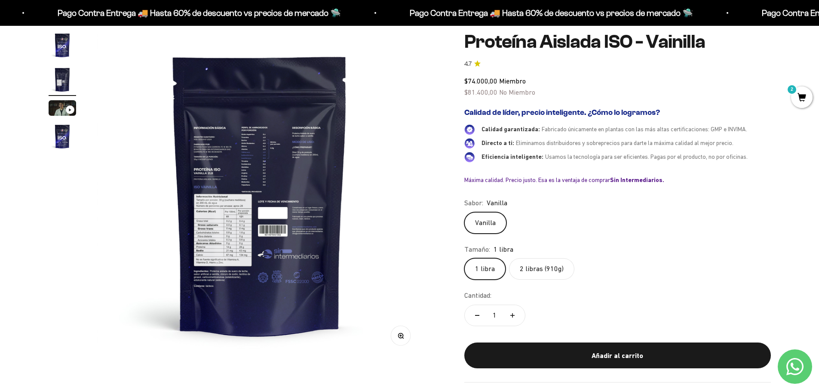
scroll to position [43, 0]
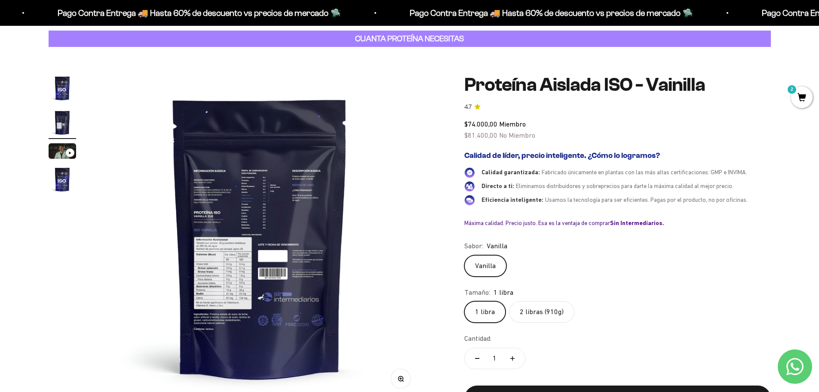
click at [492, 308] on label "1 libra" at bounding box center [485, 312] width 41 height 22
click at [465, 301] on input "1 libra" at bounding box center [464, 301] width 0 height 0
click at [543, 304] on label "2 libras (910g)" at bounding box center [541, 312] width 65 height 22
click at [465, 301] on input "2 libras (910g)" at bounding box center [464, 301] width 0 height 0
click at [488, 313] on label "1 libra" at bounding box center [485, 312] width 41 height 22
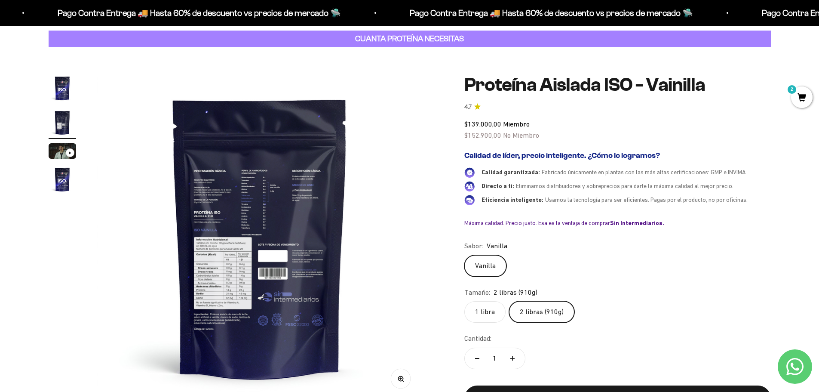
click at [465, 301] on input "1 libra" at bounding box center [464, 301] width 0 height 0
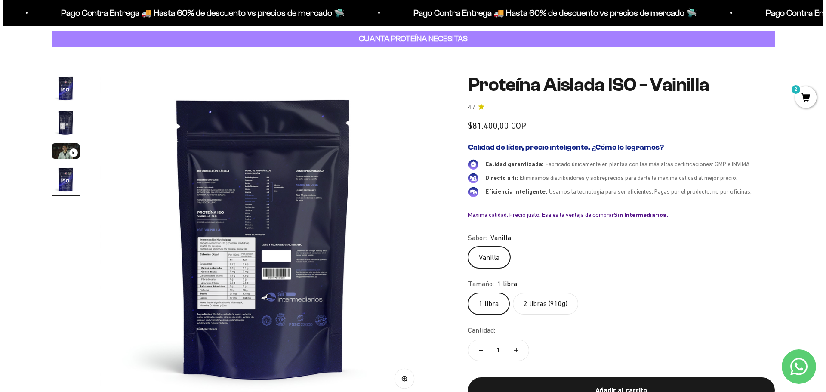
scroll to position [0, 1011]
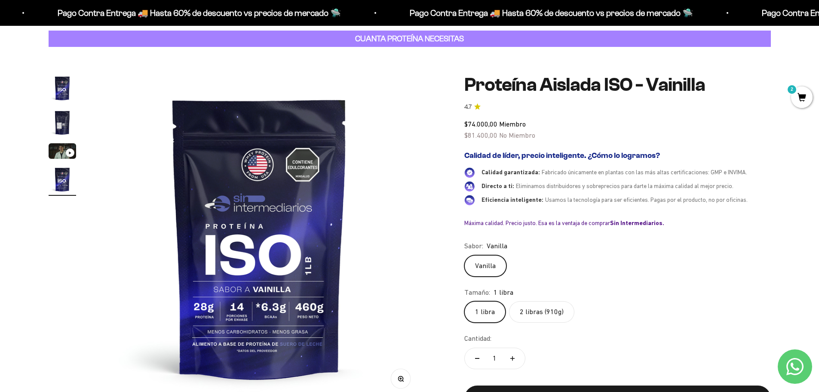
click at [800, 94] on span "2" at bounding box center [802, 97] width 22 height 22
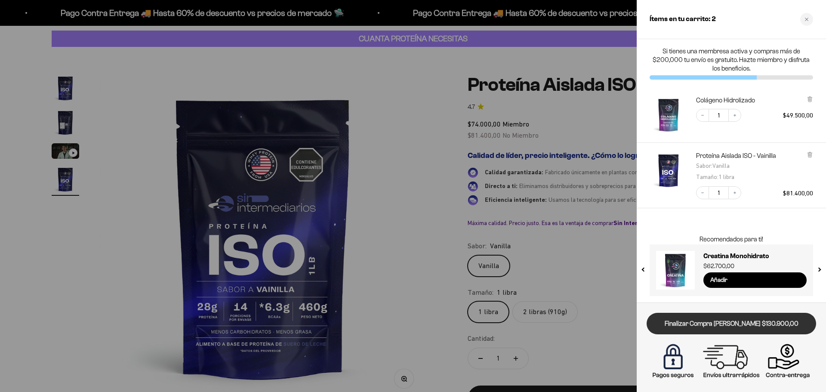
click at [725, 327] on link "Finalizar Compra Segura $130.900,00" at bounding box center [731, 324] width 169 height 22
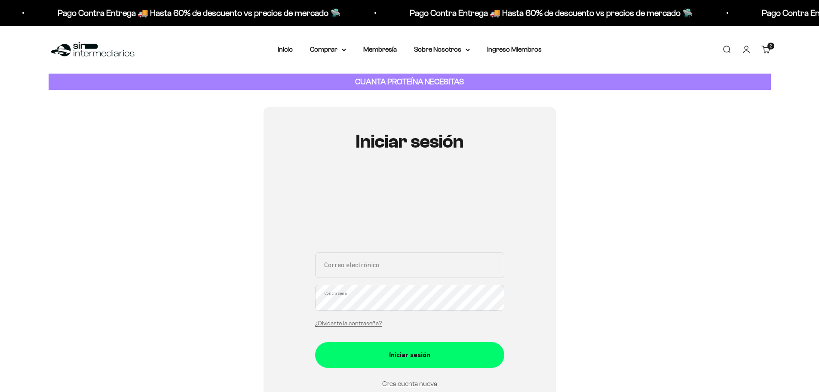
click at [400, 257] on input "Correo electrónico" at bounding box center [409, 265] width 189 height 26
type input "[EMAIL_ADDRESS][DOMAIN_NAME]"
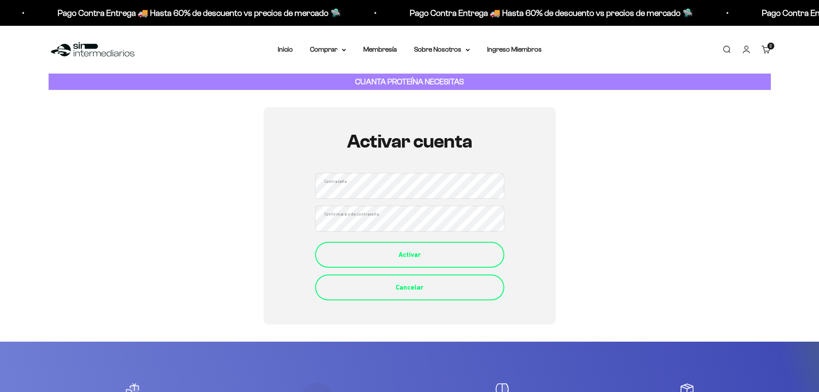
click at [433, 262] on button "Activar" at bounding box center [409, 255] width 189 height 26
